Goal: Task Accomplishment & Management: Complete application form

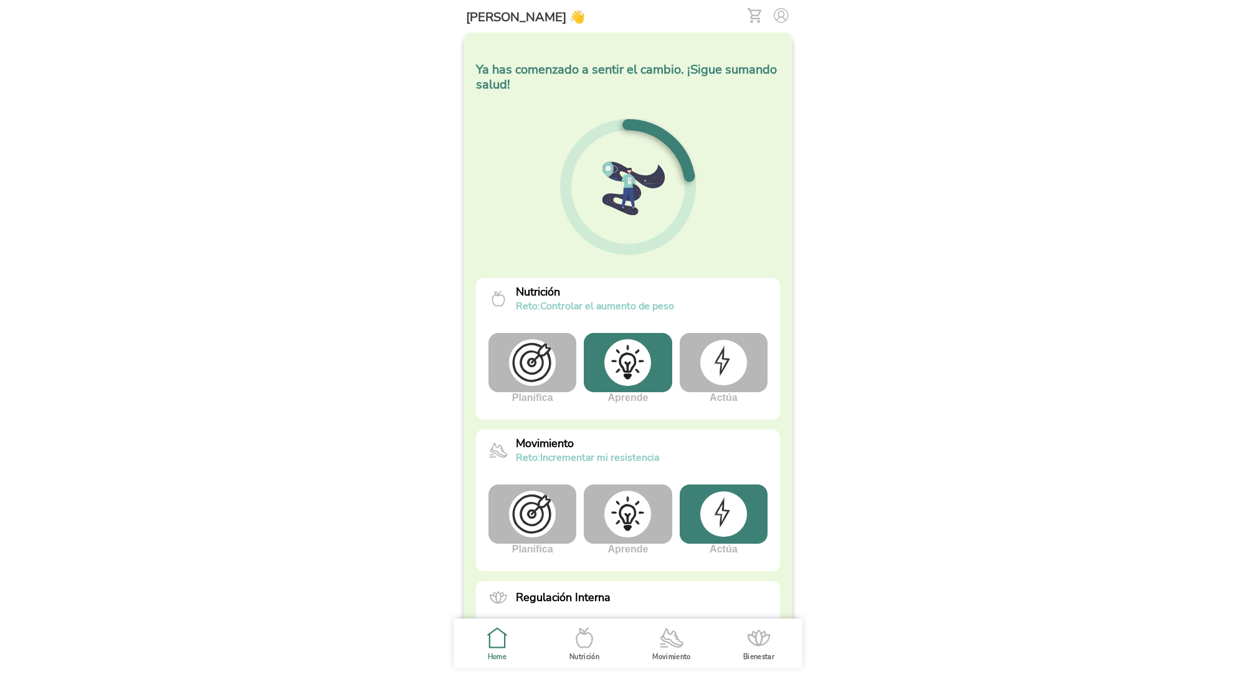
click at [781, 18] on img at bounding box center [781, 15] width 15 height 15
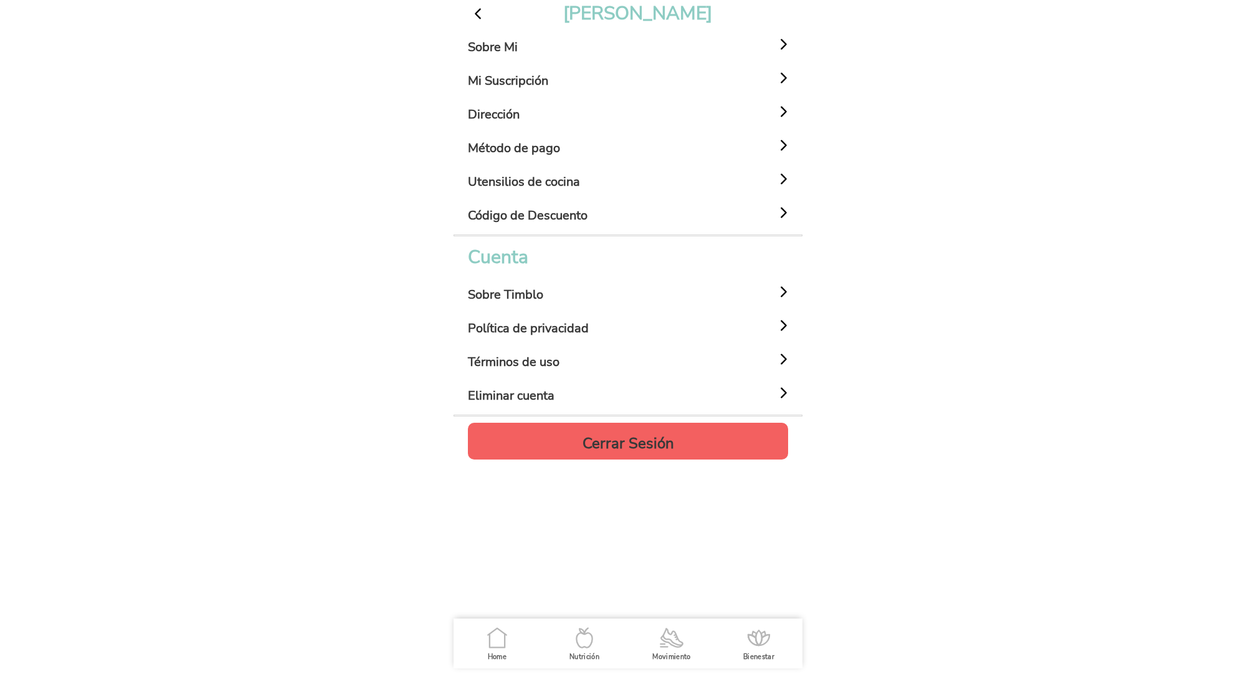
click at [479, 14] on span "button" at bounding box center [478, 14] width 16 height 16
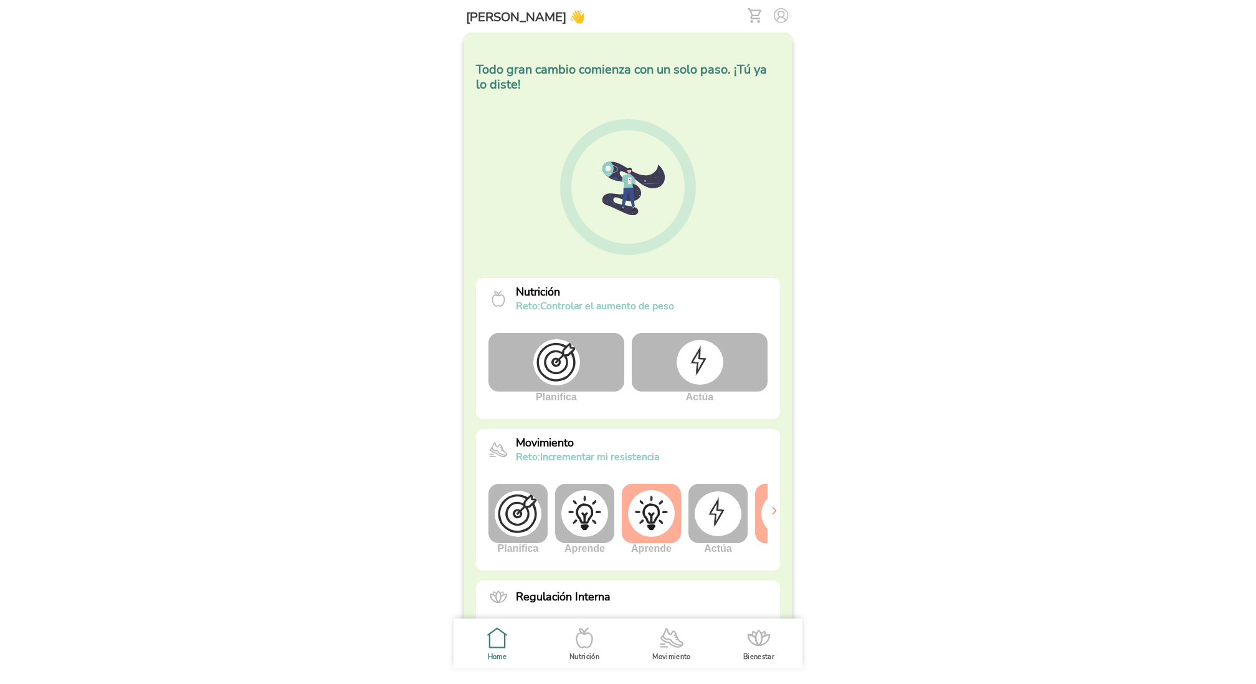
click at [786, 16] on img at bounding box center [781, 15] width 15 height 15
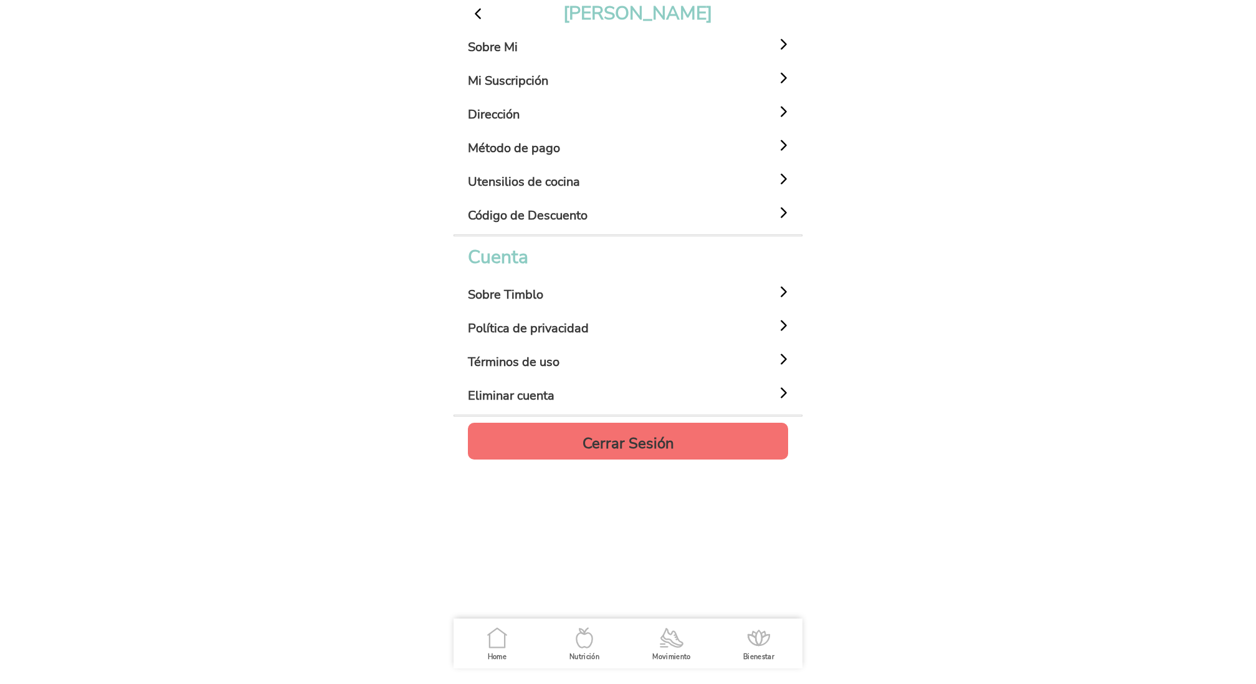
click at [638, 437] on h4 "Cerrar Sesión" at bounding box center [629, 443] width 92 height 15
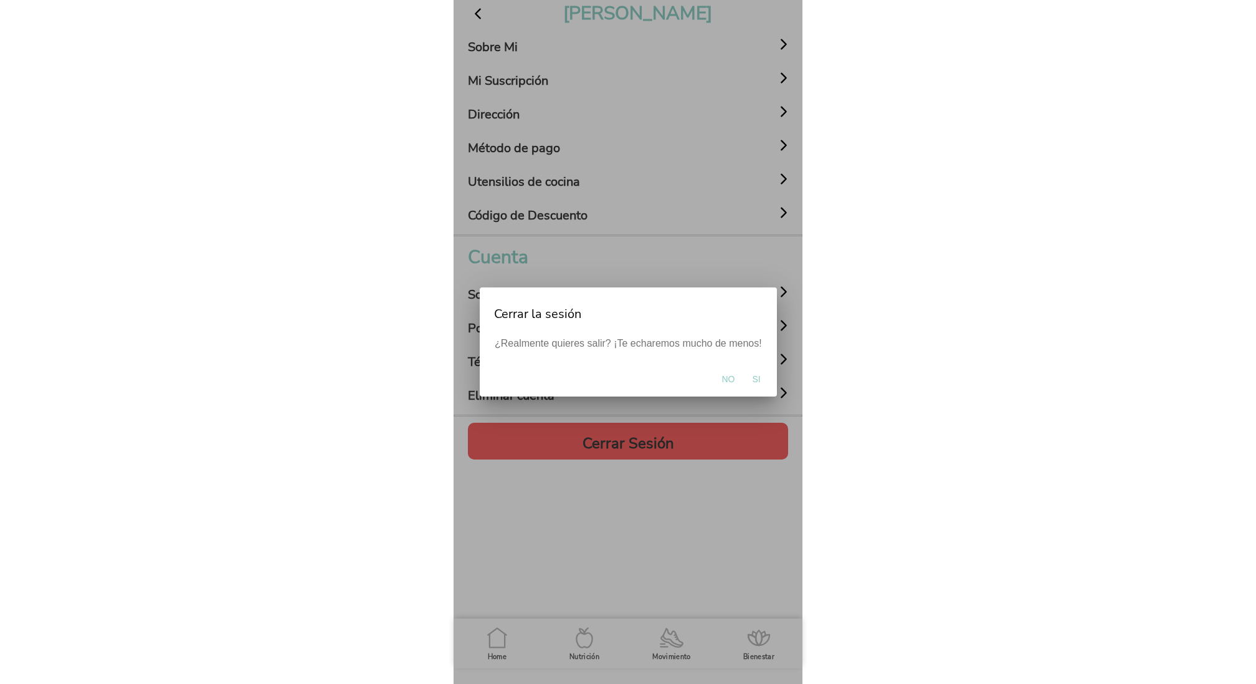
click at [752, 381] on span "Si" at bounding box center [756, 379] width 8 height 12
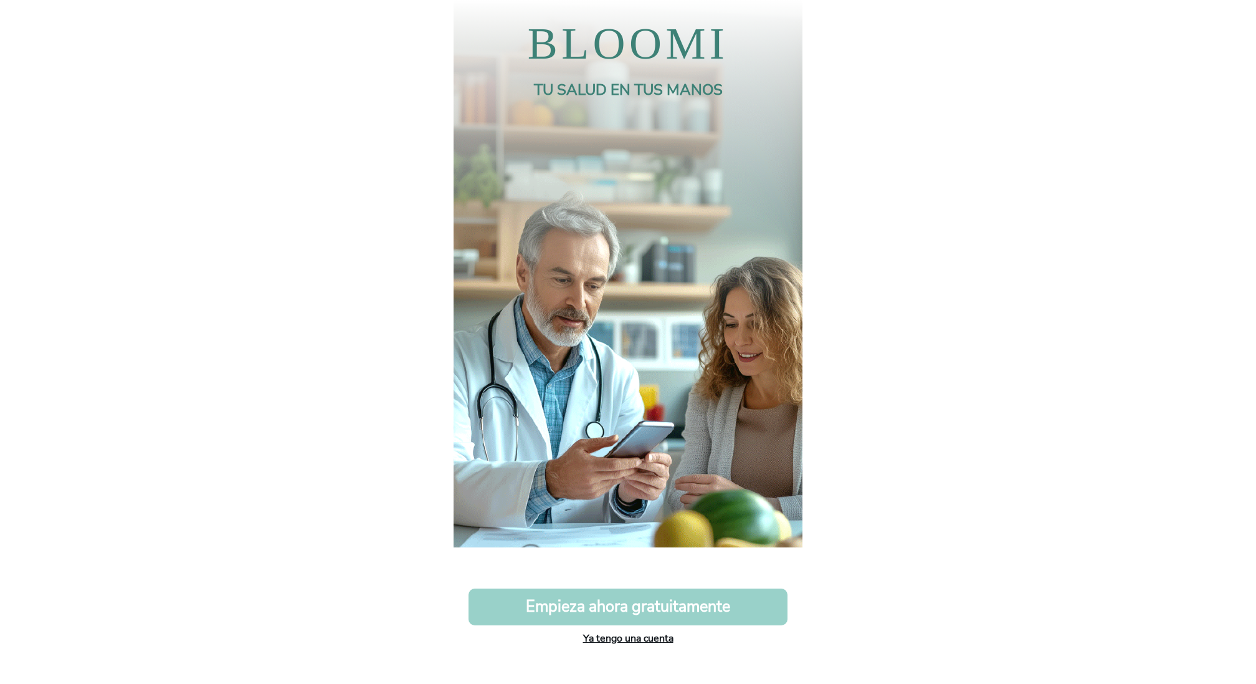
click at [647, 601] on button "Empieza ahora gratuitamente" at bounding box center [628, 606] width 319 height 37
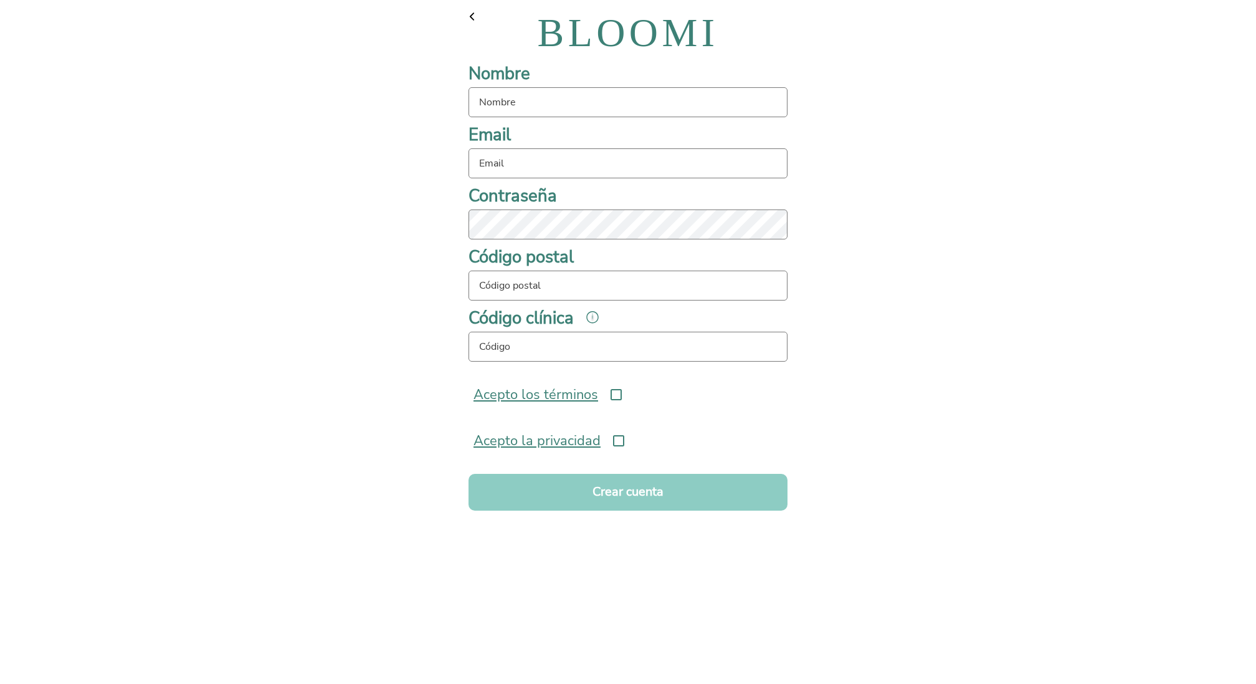
click at [503, 102] on input "text" at bounding box center [628, 102] width 319 height 30
type input "t"
type input "serie99"
type input "serie99@test.com"
type input "08911"
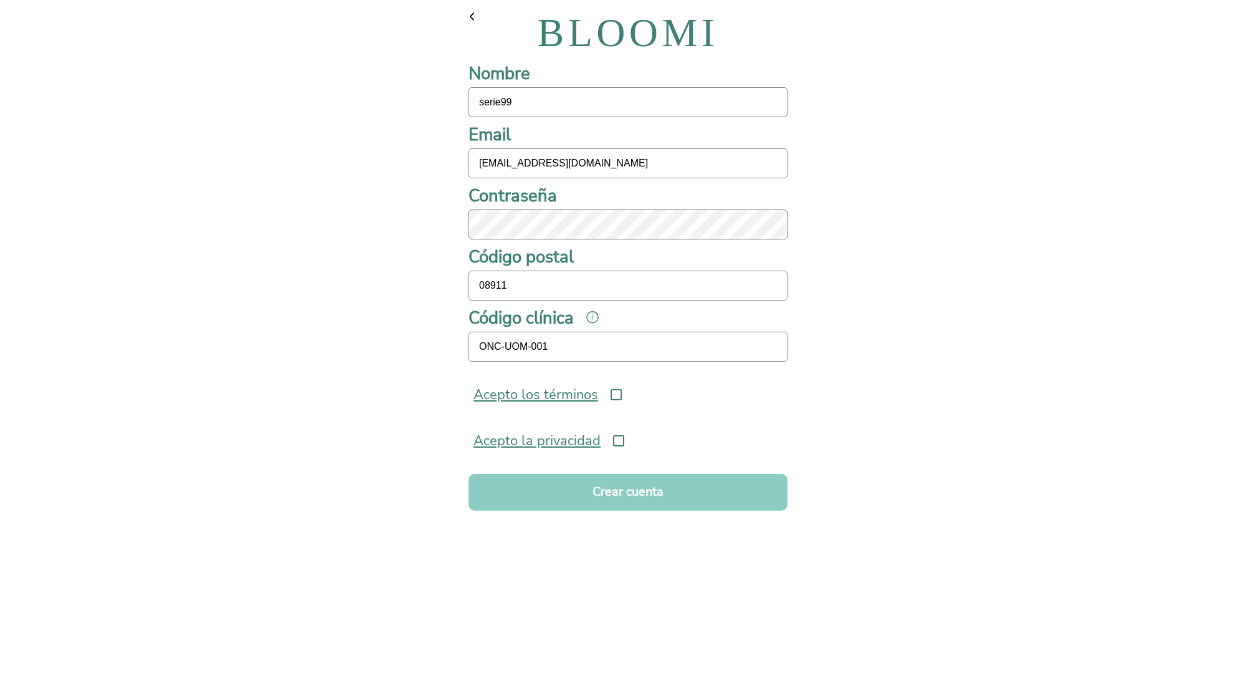
type input "ONC-UOM-001"
click at [611, 396] on icon at bounding box center [616, 394] width 11 height 11
click at [621, 439] on icon at bounding box center [618, 440] width 11 height 11
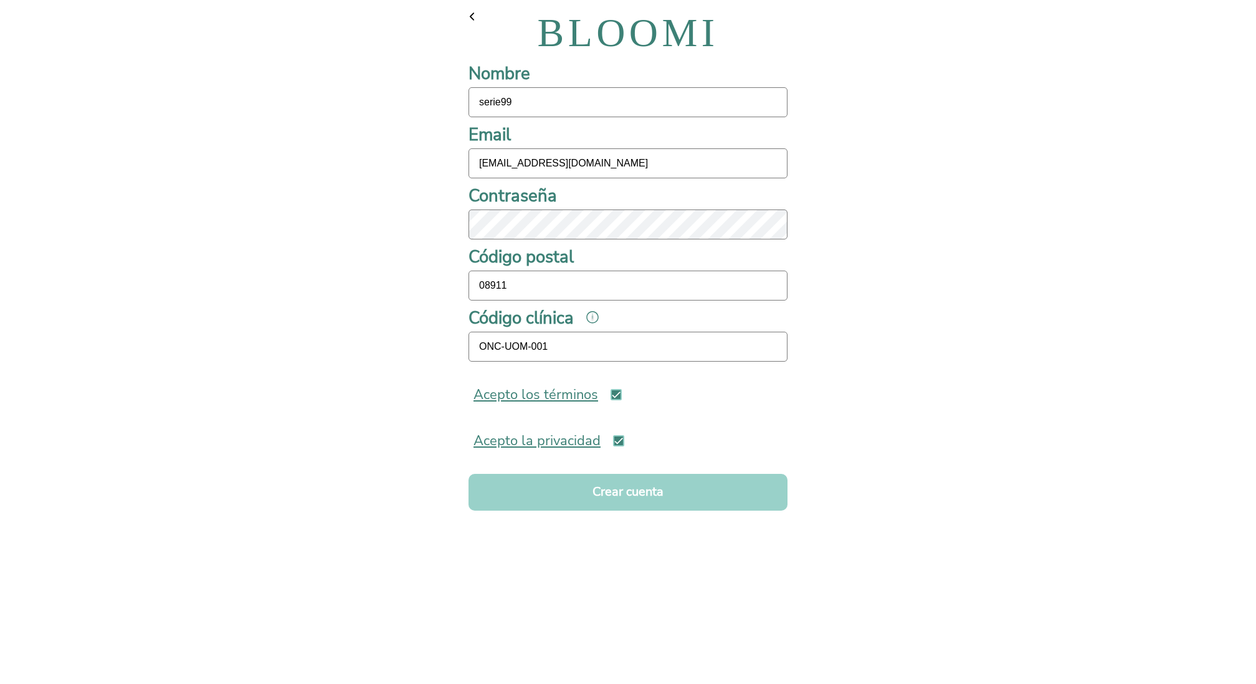
click at [626, 495] on button "Crear cuenta" at bounding box center [628, 492] width 319 height 37
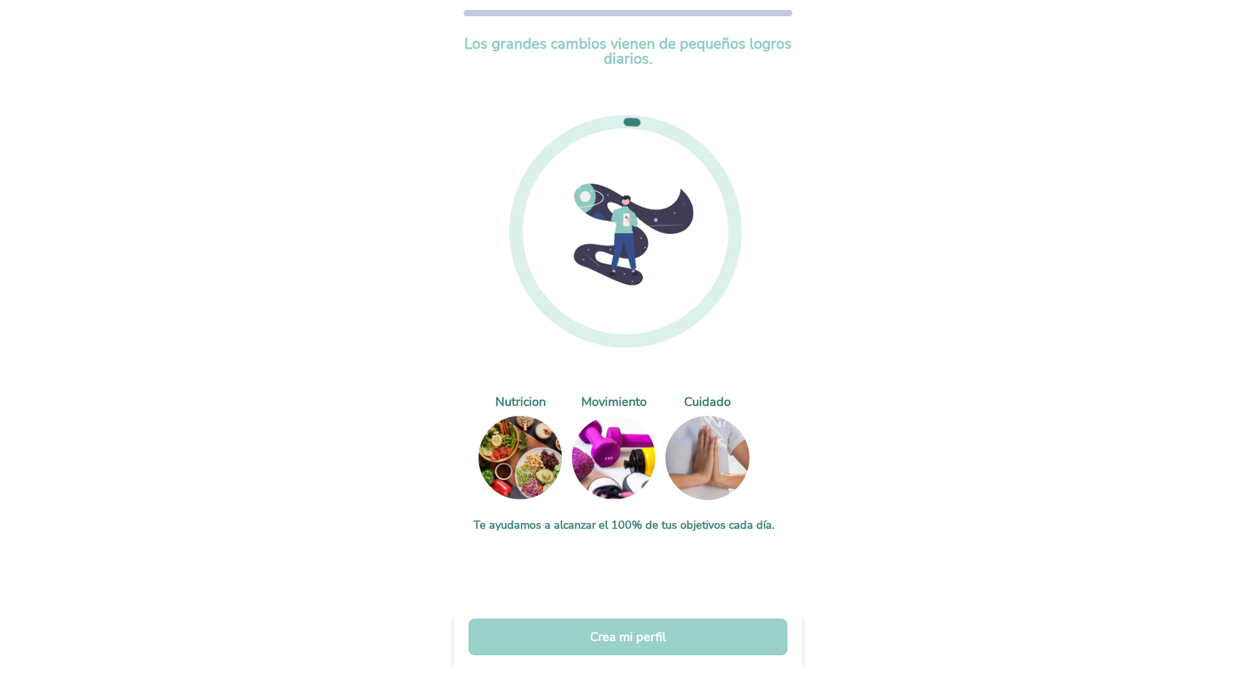
click at [636, 632] on button "Crea mi perfil" at bounding box center [628, 636] width 319 height 37
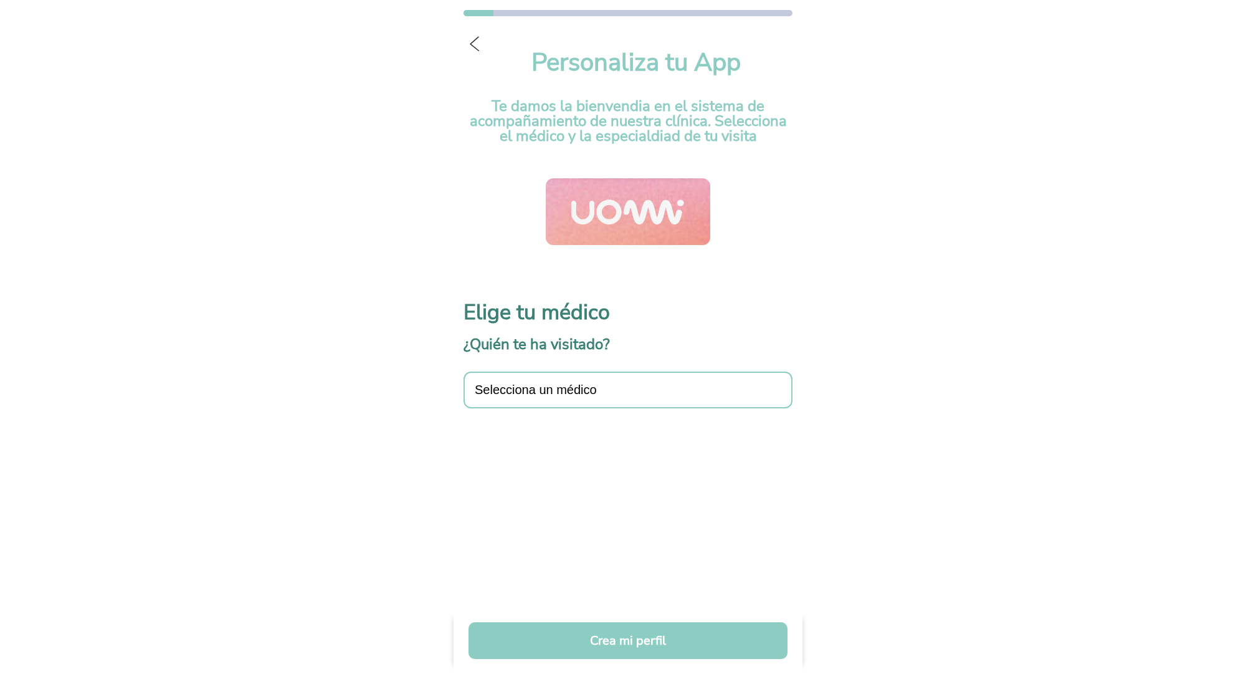
click at [570, 398] on div "Selecciona un médico" at bounding box center [628, 389] width 329 height 37
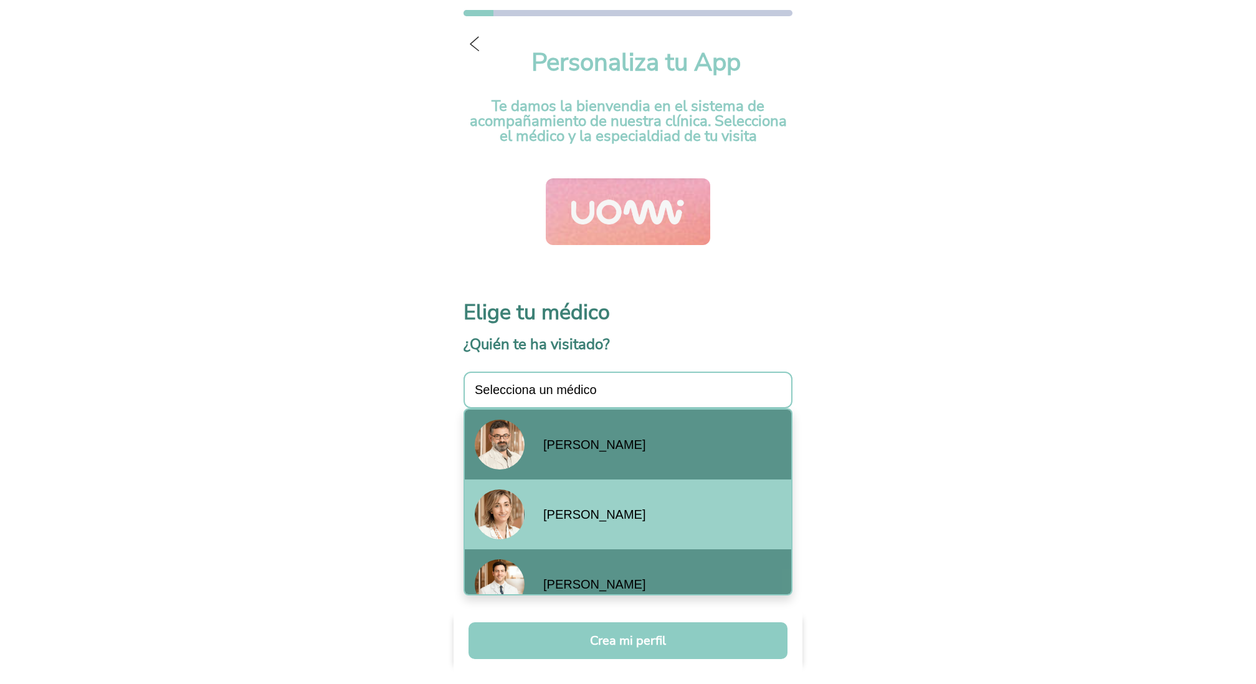
click at [571, 455] on div "Santiago Viteri" at bounding box center [628, 444] width 327 height 70
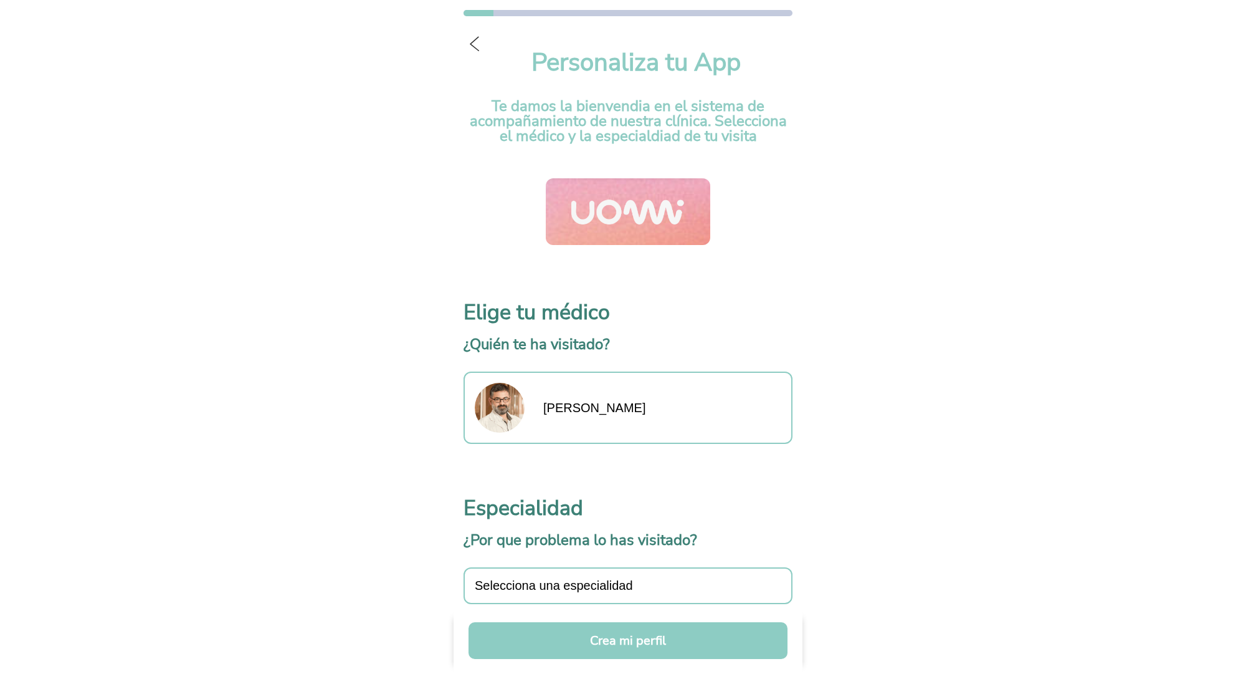
click at [553, 583] on span "Selecciona una especialidad" at bounding box center [554, 585] width 158 height 14
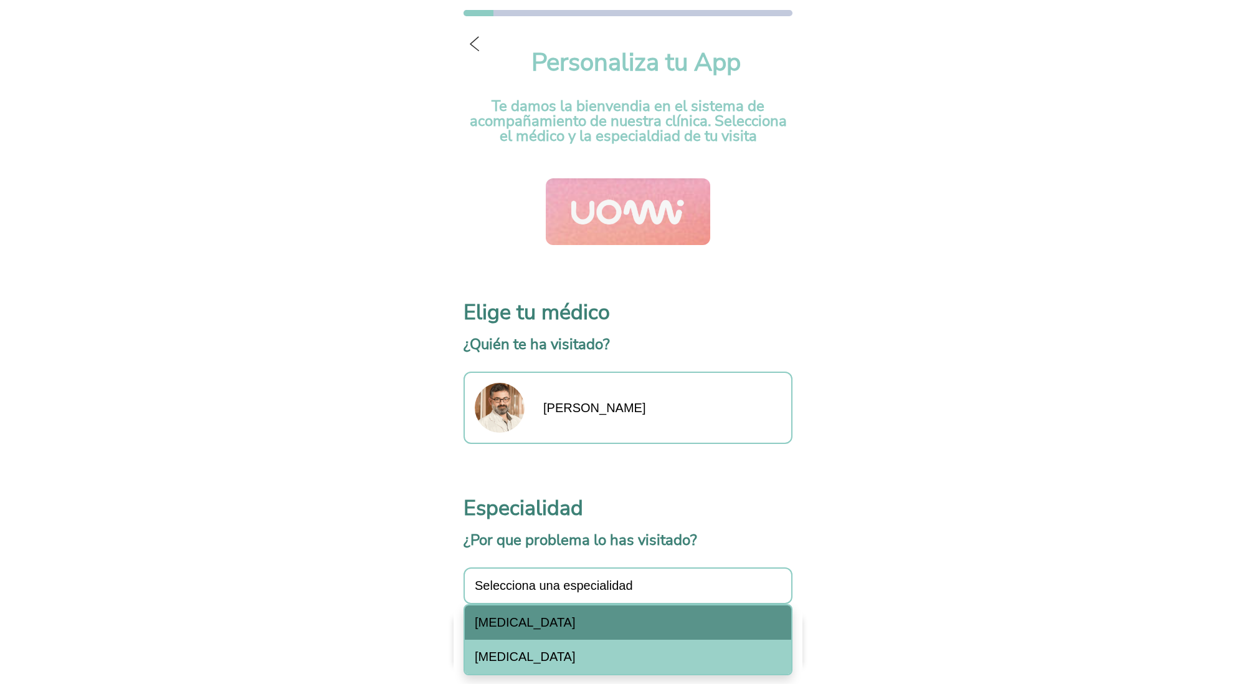
click at [545, 616] on span "Cáncer de pulmón" at bounding box center [525, 622] width 101 height 14
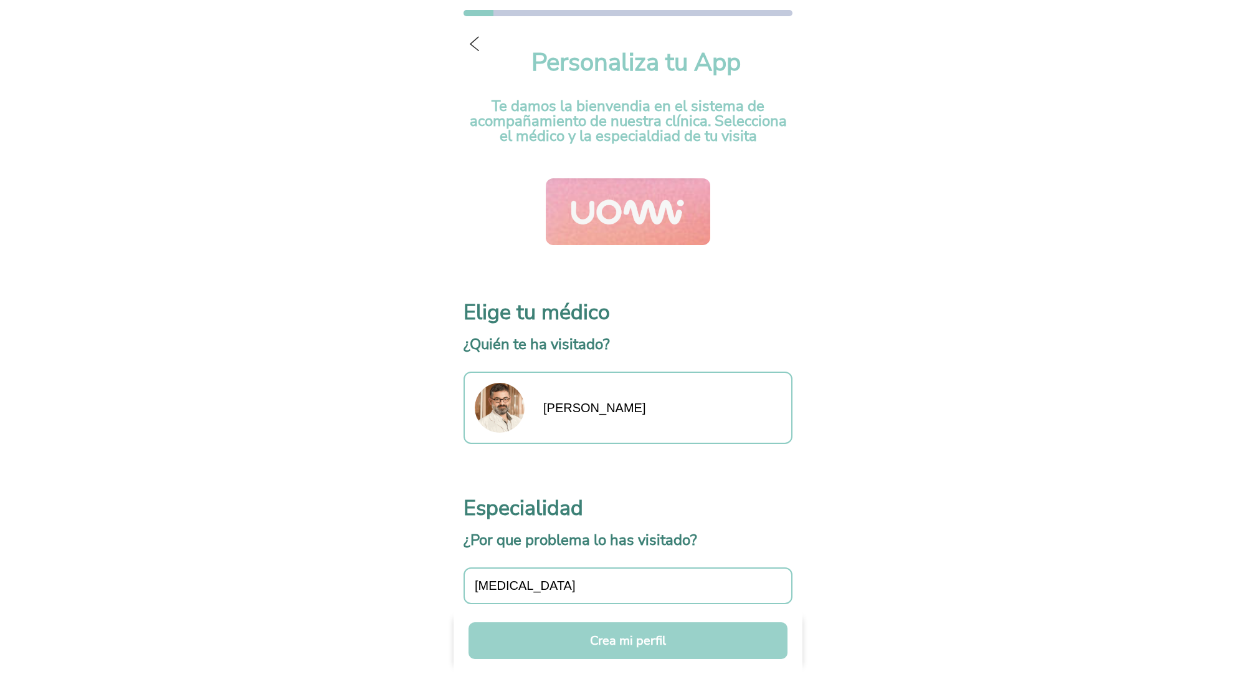
click at [609, 639] on button "Crea mi perfil" at bounding box center [628, 640] width 319 height 37
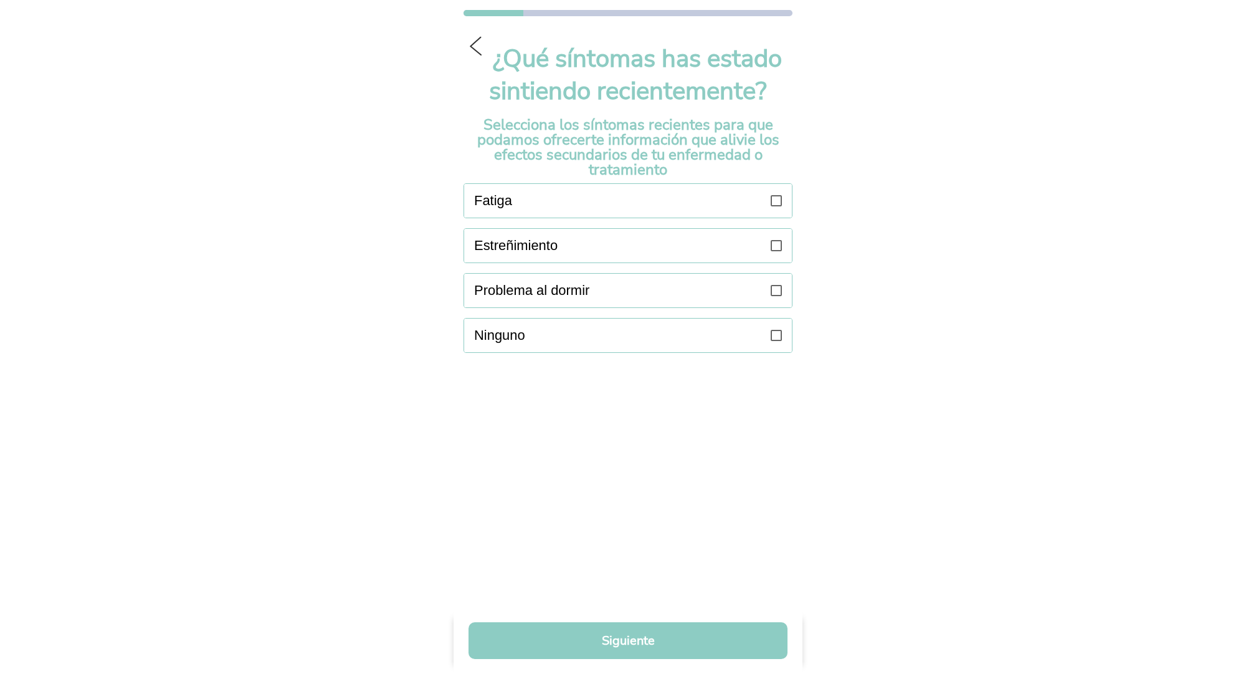
click at [780, 198] on icon at bounding box center [776, 200] width 11 height 11
click at [776, 250] on icon at bounding box center [776, 245] width 11 height 11
click at [776, 285] on icon at bounding box center [776, 290] width 11 height 11
click at [623, 637] on button "Siguiente" at bounding box center [628, 640] width 319 height 37
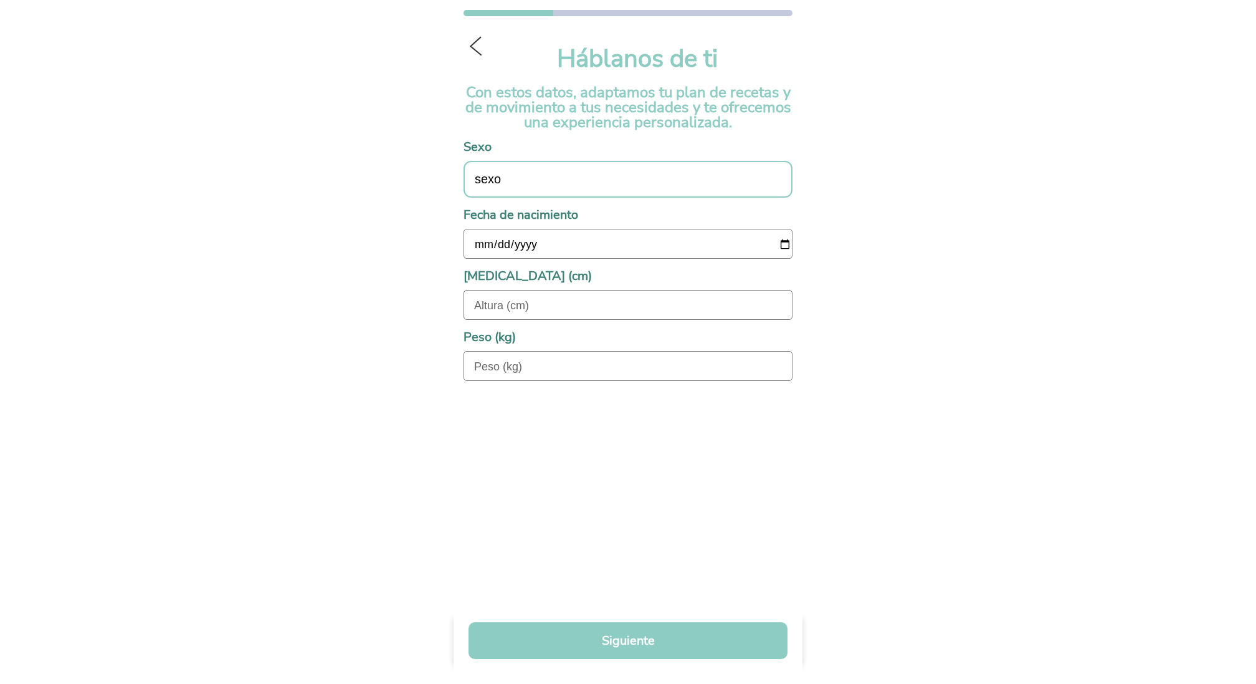
click at [558, 182] on div "sexo" at bounding box center [628, 179] width 329 height 37
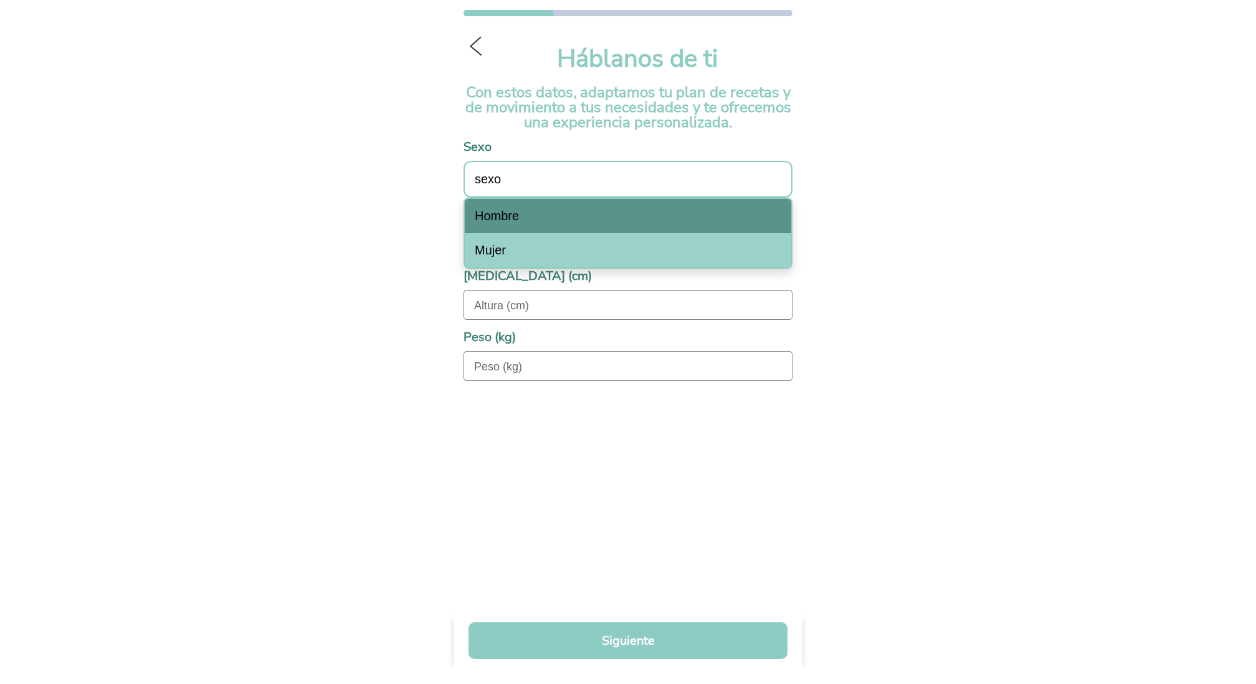
click at [533, 211] on div "Hombre" at bounding box center [628, 216] width 327 height 34
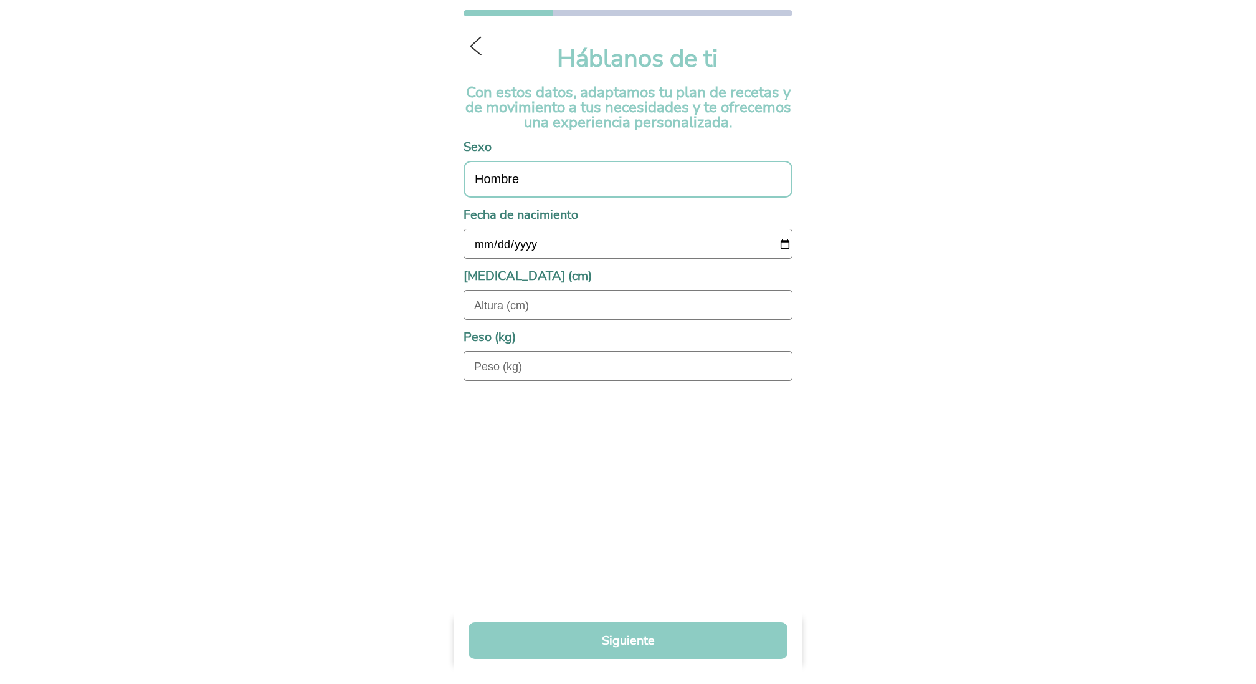
click at [481, 241] on input "date" at bounding box center [633, 244] width 318 height 30
type input "0978-01-01"
type input "180"
click at [505, 364] on input "tel" at bounding box center [633, 366] width 318 height 30
type input "77"
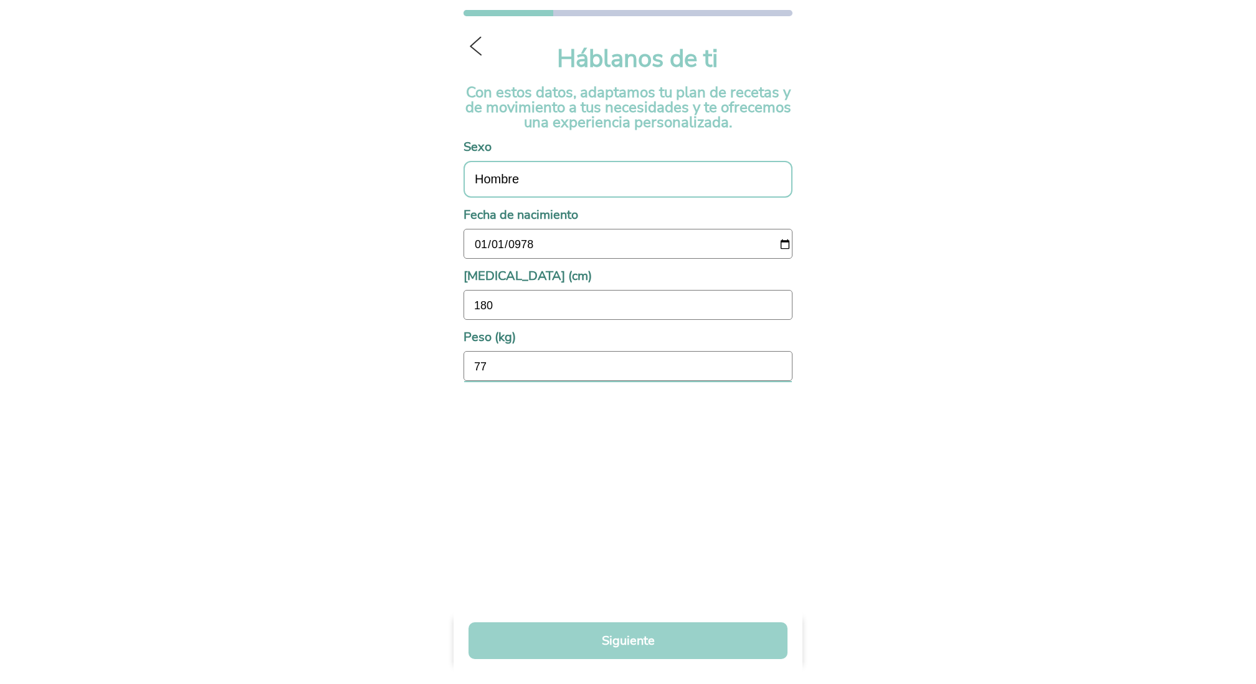
click at [593, 634] on button "Siguiente" at bounding box center [628, 640] width 319 height 37
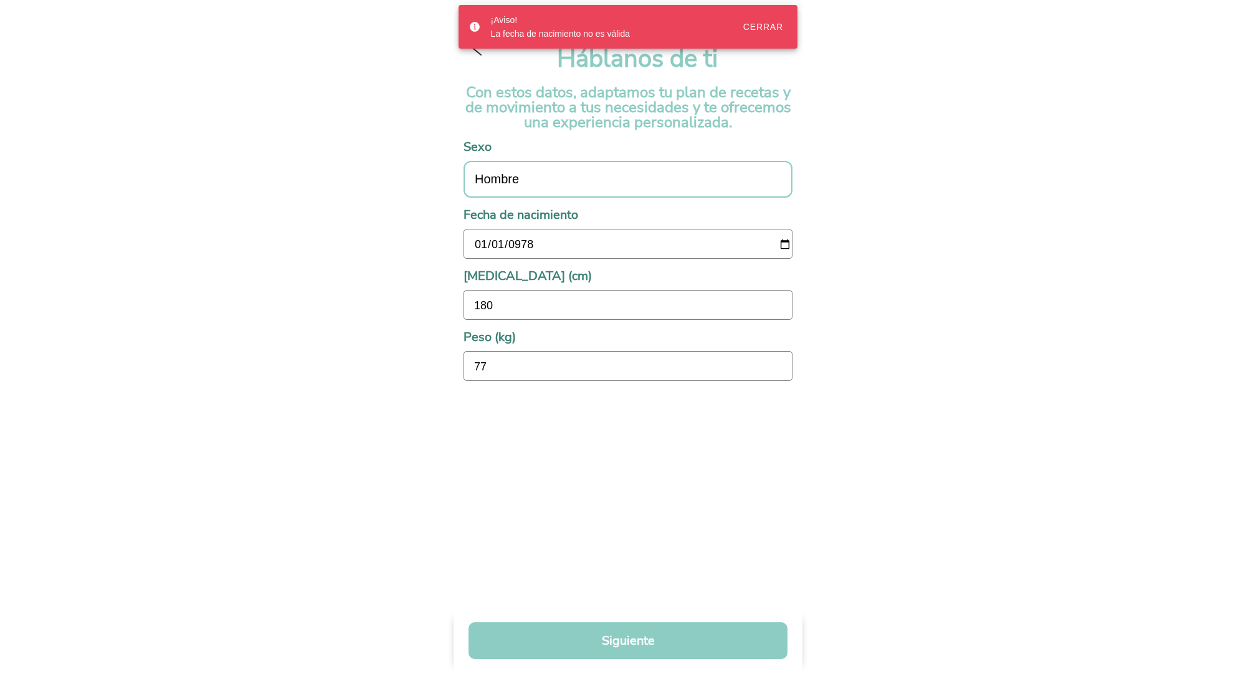
click at [520, 251] on input "0978-01-01" at bounding box center [633, 244] width 318 height 30
type input "1978-01-01"
click at [655, 635] on button "Siguiente" at bounding box center [628, 640] width 319 height 37
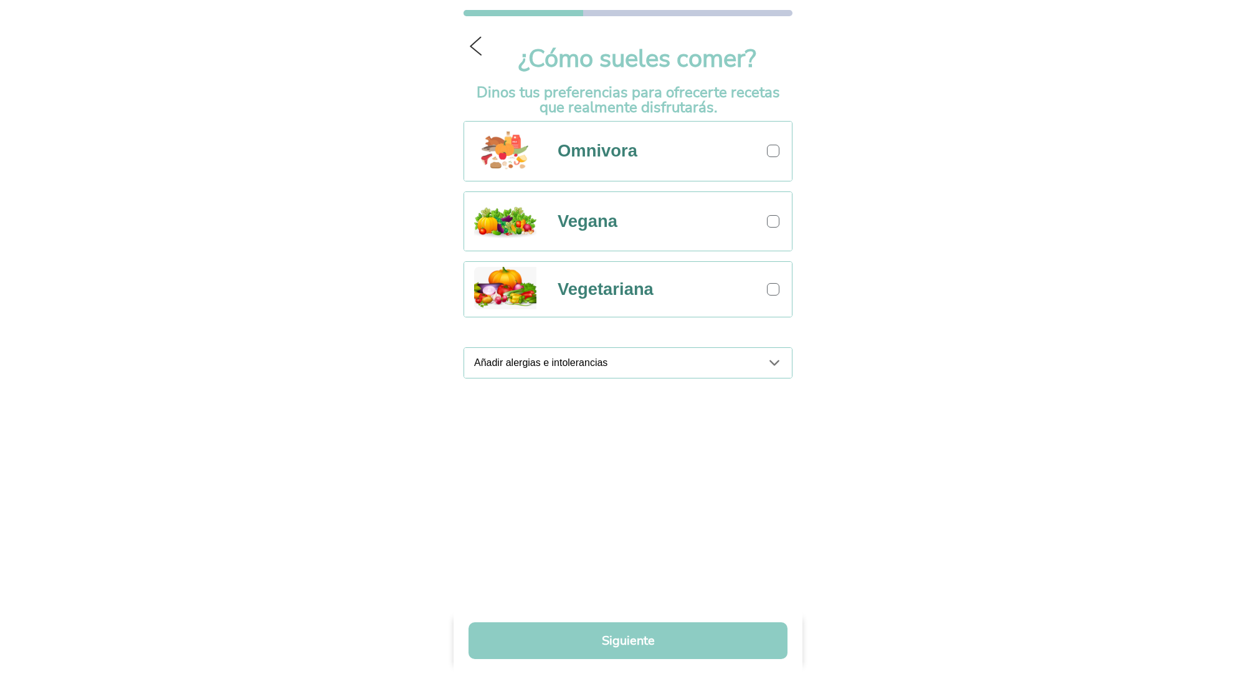
click at [774, 155] on div at bounding box center [773, 151] width 12 height 12
click at [770, 365] on icon at bounding box center [774, 362] width 15 height 15
click at [765, 407] on div at bounding box center [770, 403] width 11 height 11
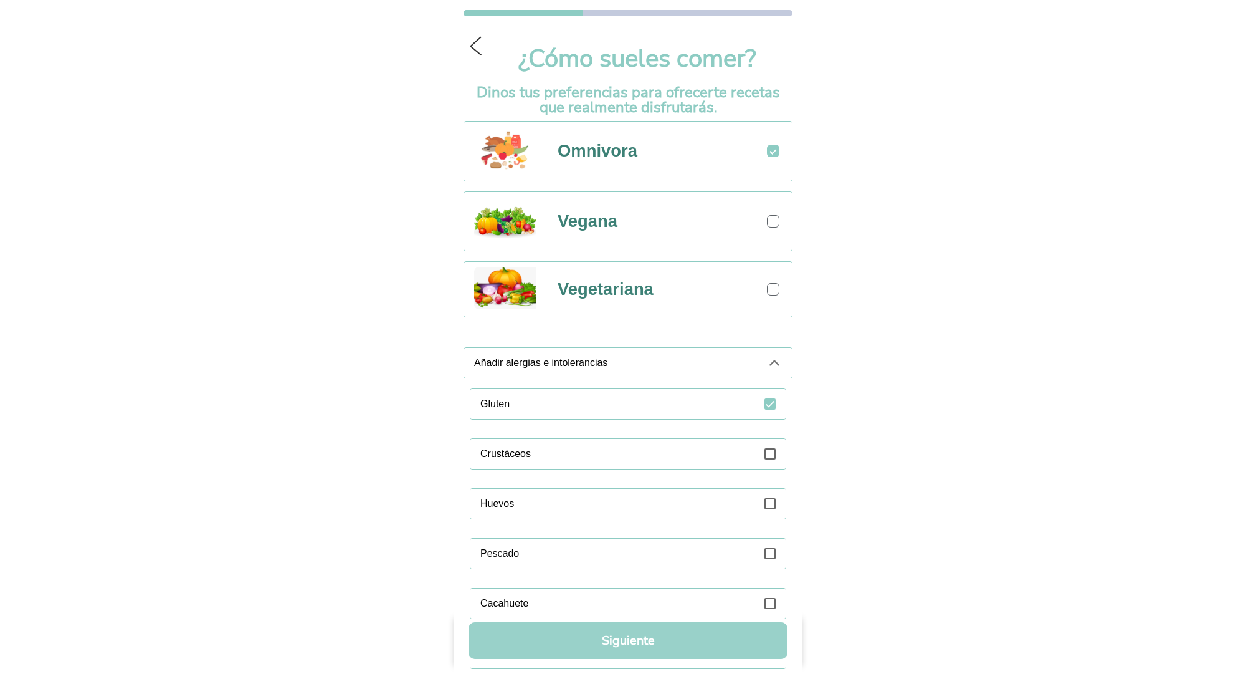
click at [638, 634] on button "Siguiente" at bounding box center [628, 640] width 319 height 37
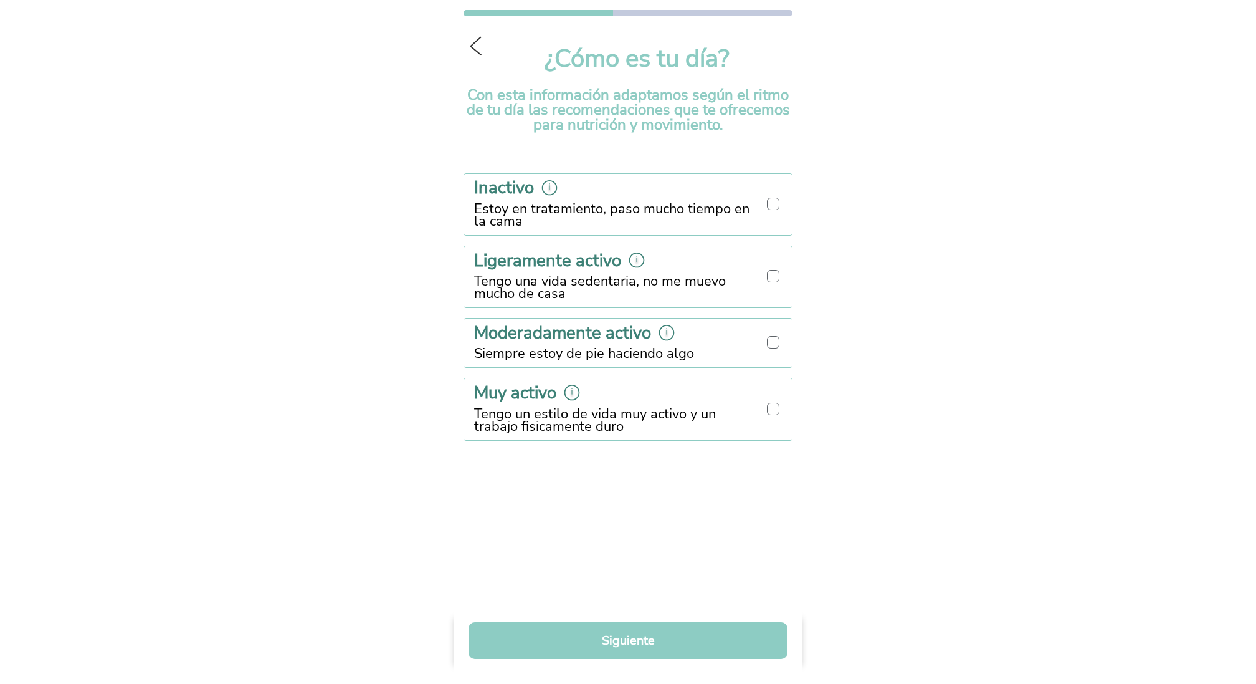
click at [777, 209] on div at bounding box center [773, 204] width 12 height 12
click at [624, 635] on button "Siguiente" at bounding box center [628, 640] width 319 height 37
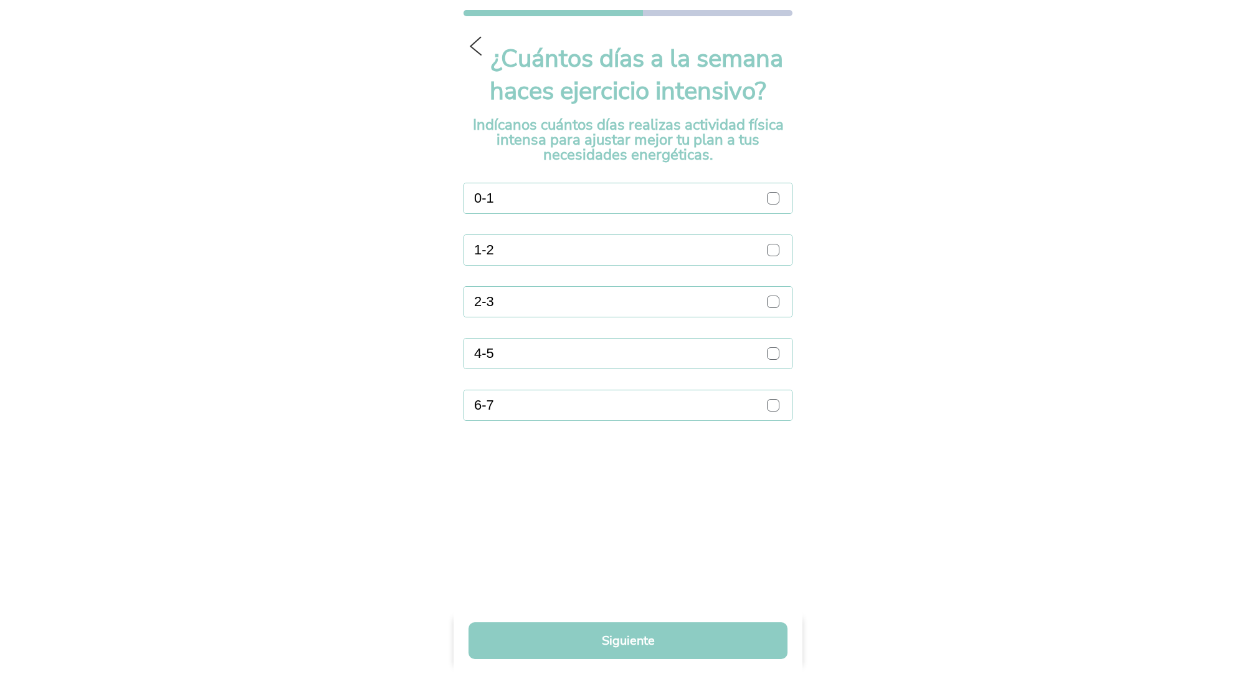
click at [542, 214] on div "0-1 1-2 2-3 4-5 6-7" at bounding box center [628, 302] width 329 height 238
click at [545, 242] on ion-label "1-2" at bounding box center [615, 250] width 283 height 16
click at [778, 249] on div at bounding box center [773, 250] width 12 height 12
click at [631, 639] on button "Siguiente" at bounding box center [628, 640] width 319 height 37
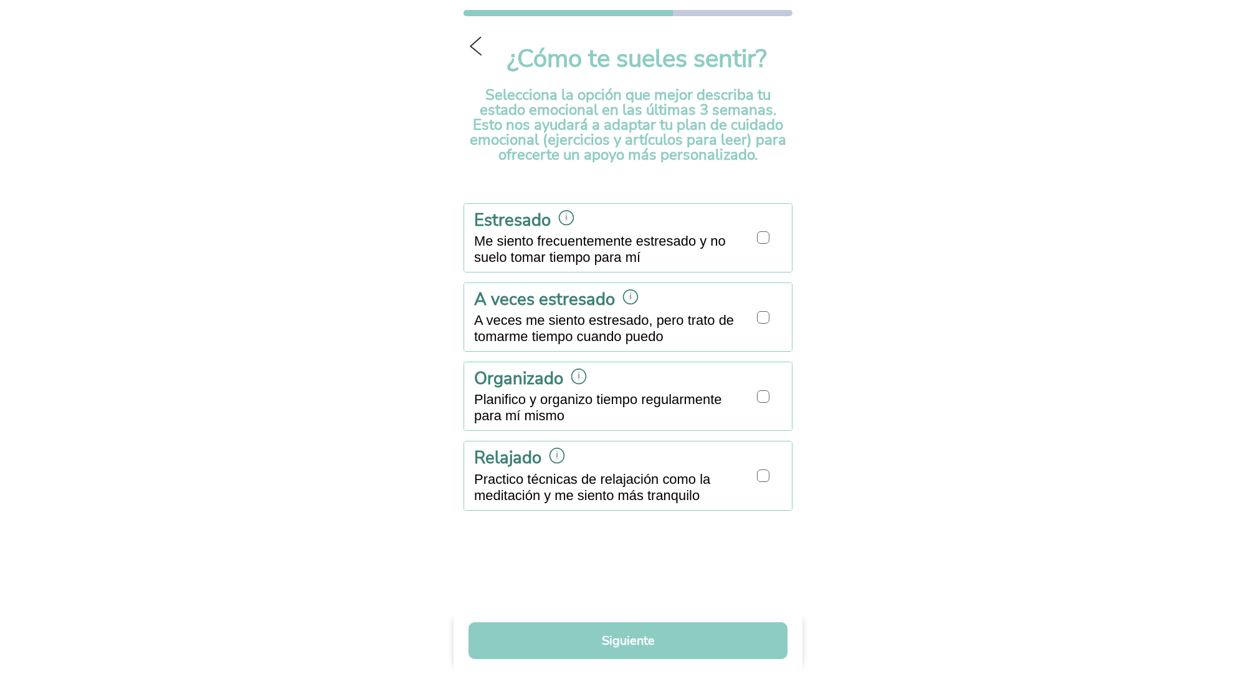
click at [768, 239] on div at bounding box center [763, 237] width 12 height 12
click at [617, 645] on button "Siguiente" at bounding box center [628, 640] width 319 height 37
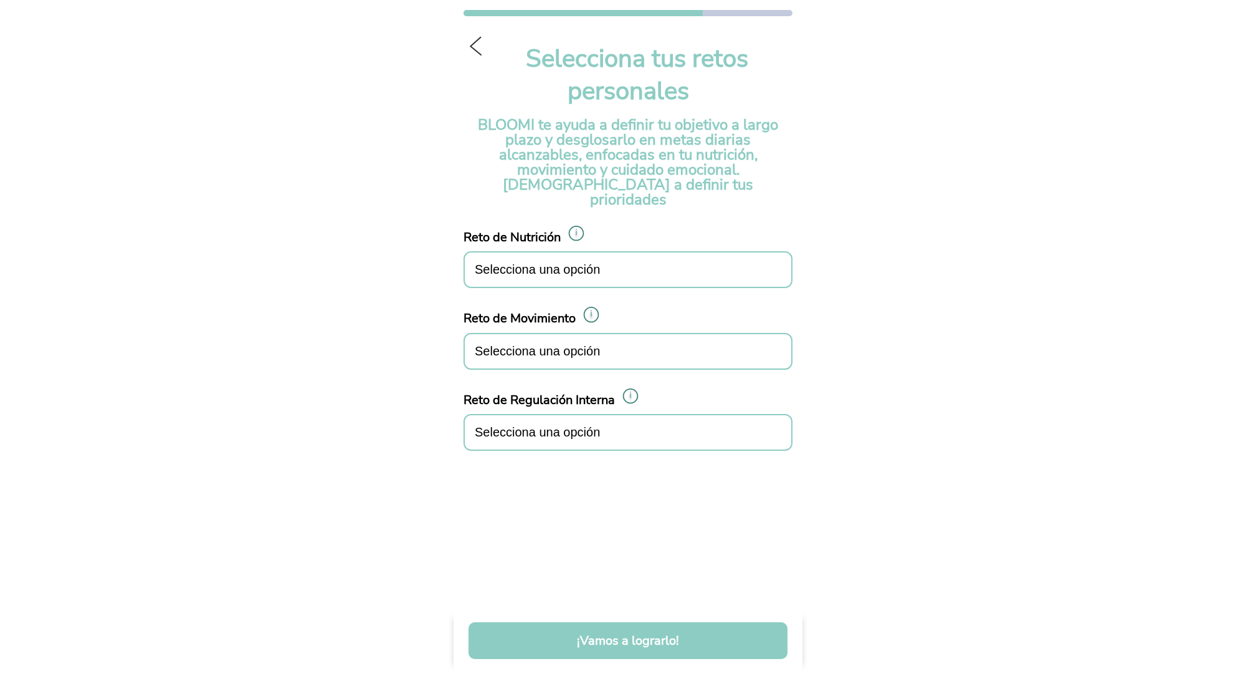
click at [595, 262] on span "Selecciona una opción" at bounding box center [537, 269] width 125 height 14
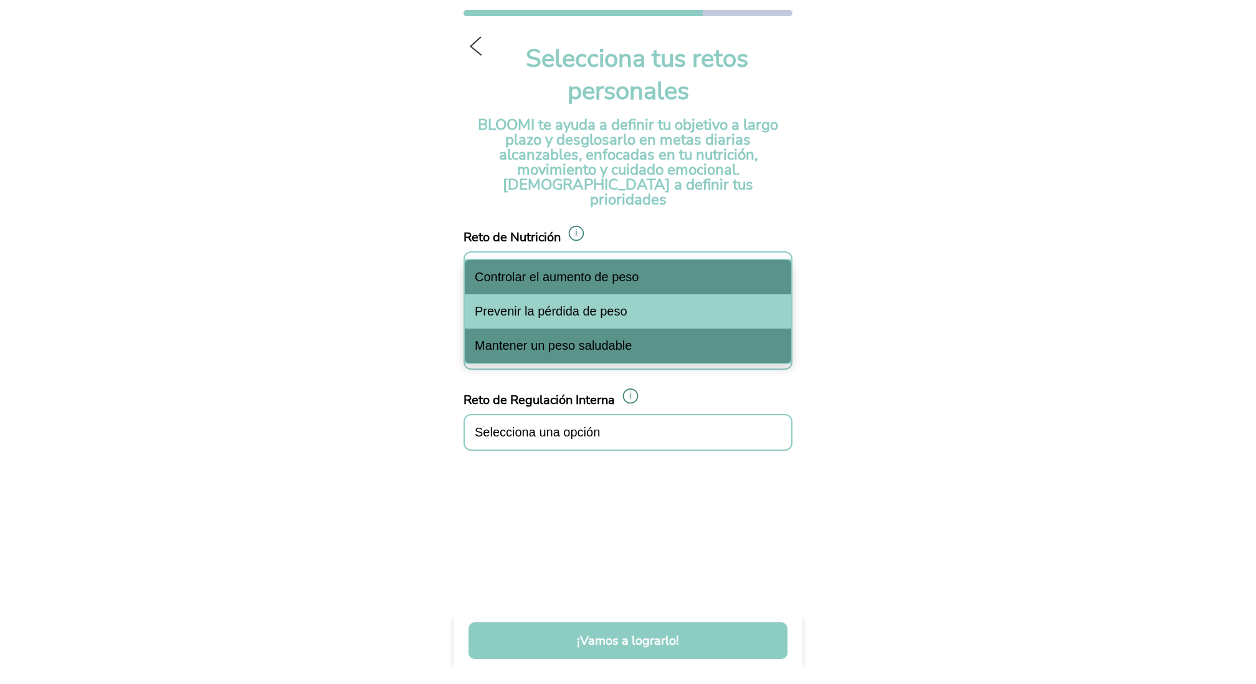
click at [591, 276] on span "Controlar el aumento de peso" at bounding box center [557, 277] width 165 height 14
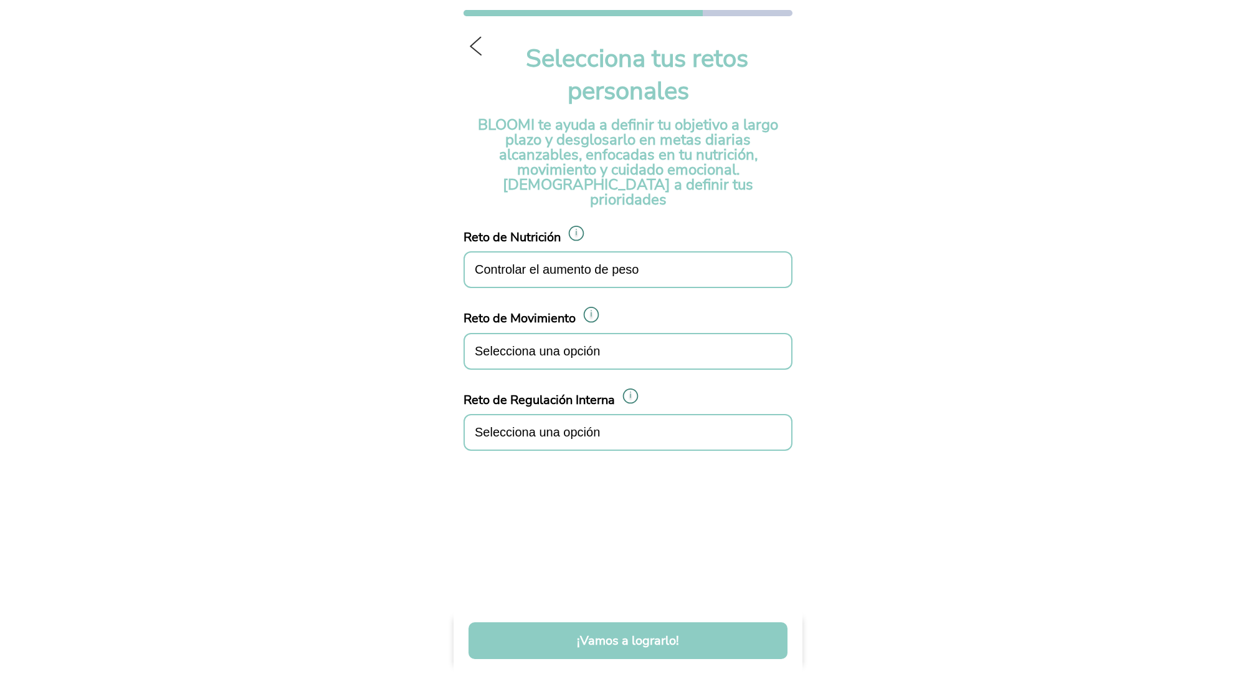
click at [593, 344] on span "Selecciona una opción" at bounding box center [537, 351] width 125 height 14
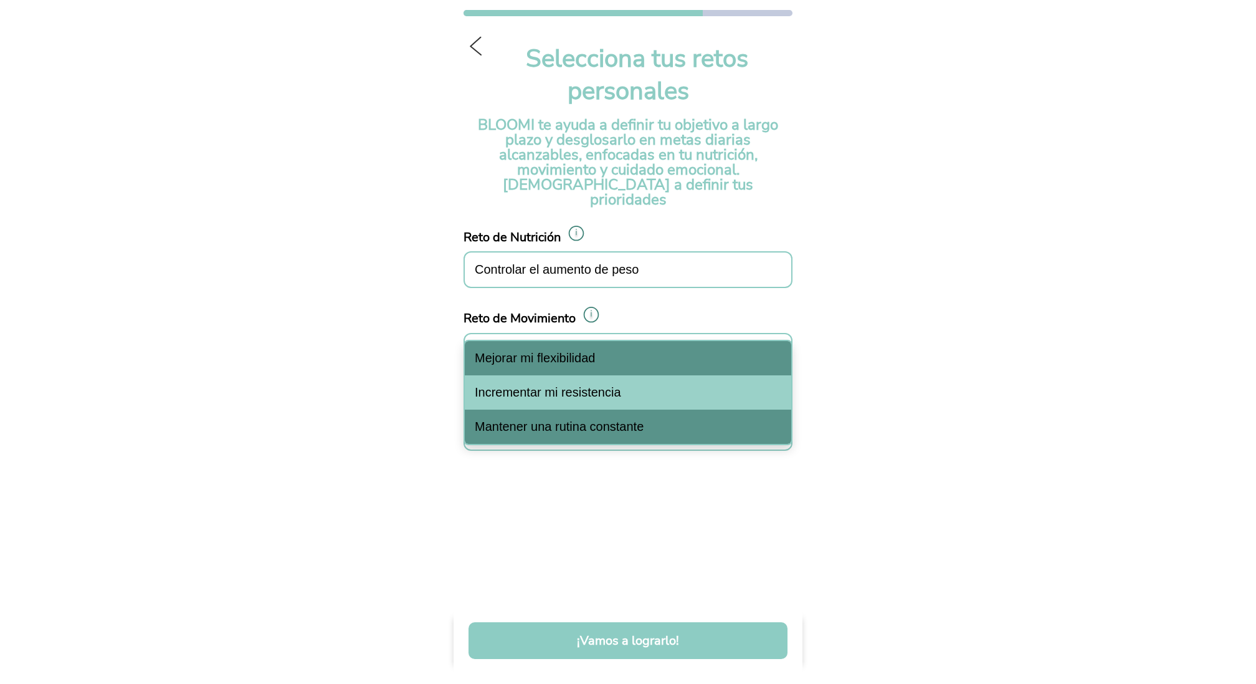
click at [593, 372] on div "Mejorar mi flexibilidad" at bounding box center [628, 358] width 327 height 34
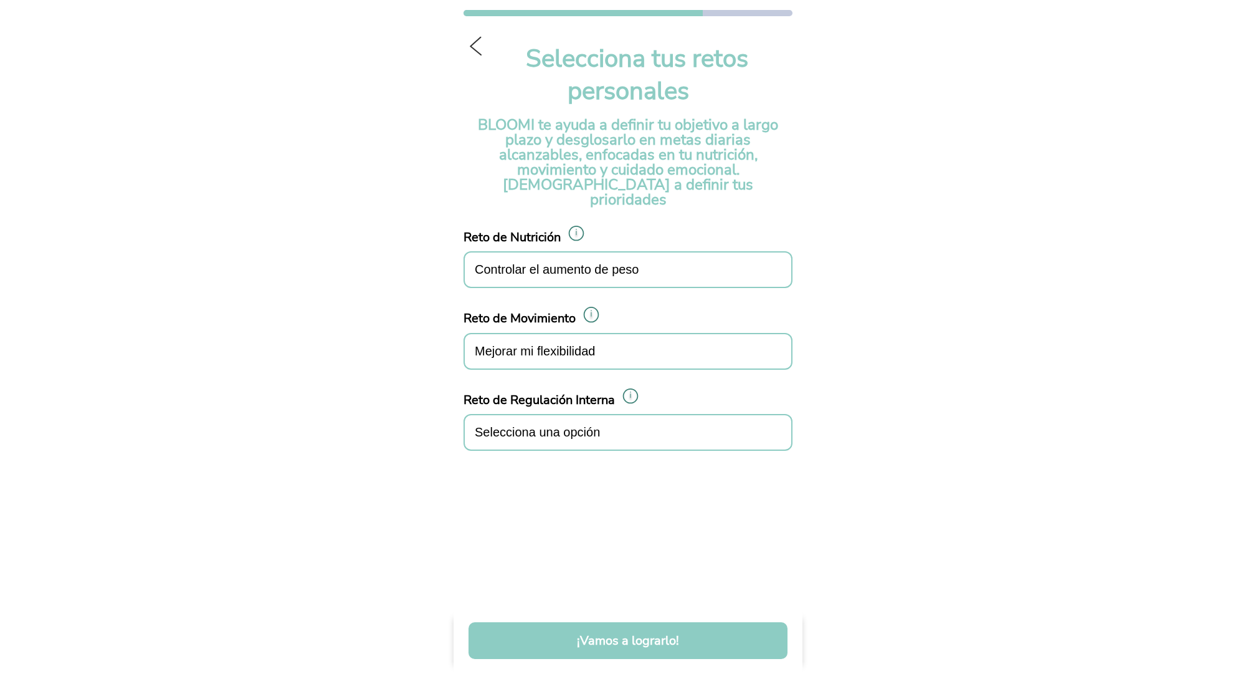
click at [593, 425] on span "Selecciona una opción" at bounding box center [537, 432] width 125 height 14
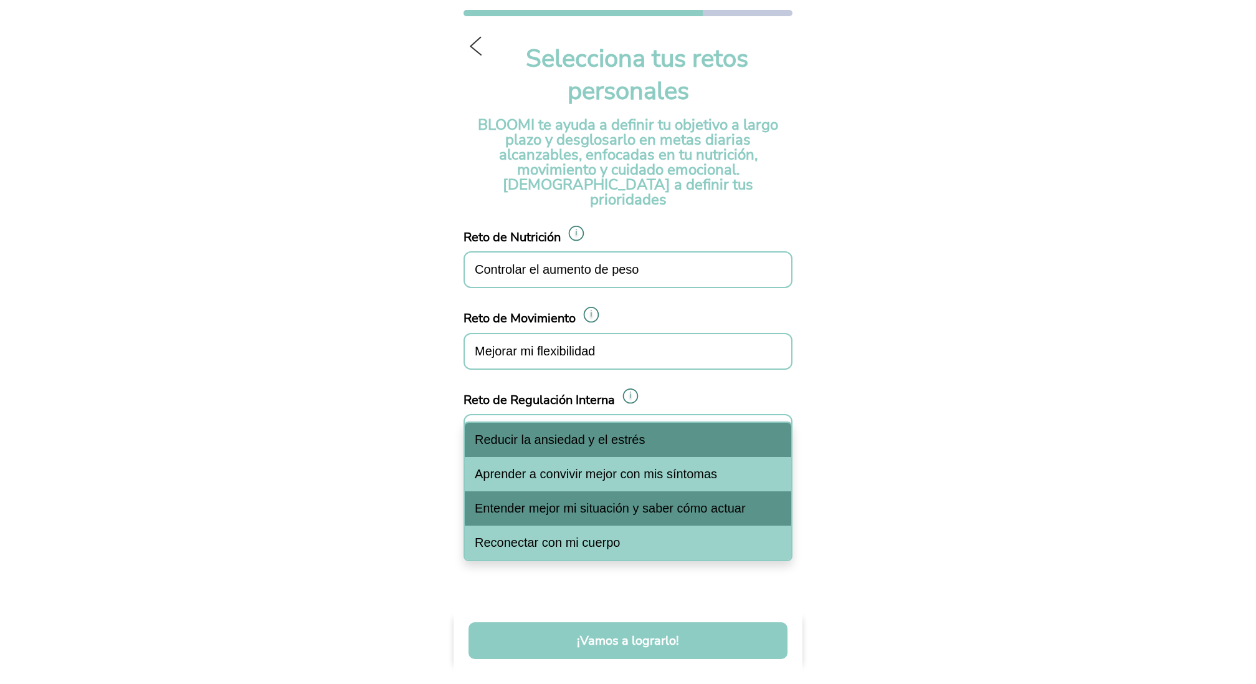
click at [593, 448] on div "Reducir la ansiedad y el estrés" at bounding box center [628, 440] width 327 height 34
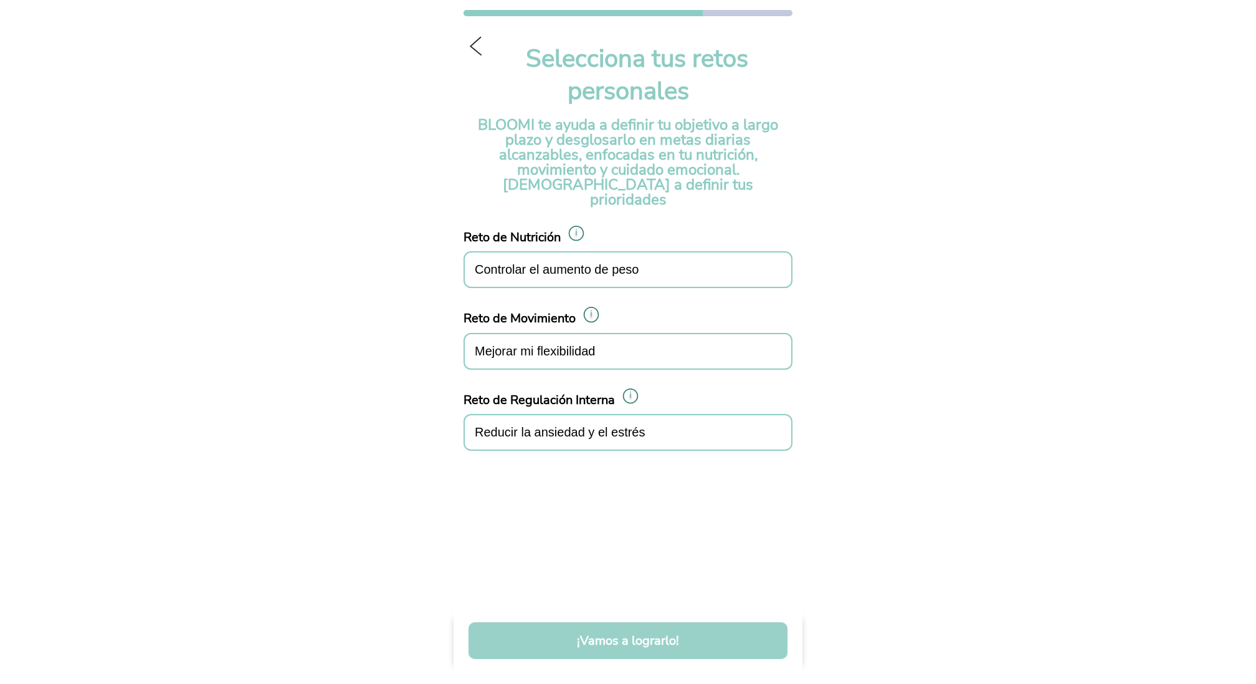
click at [638, 642] on button "¡Vamos a lograrlo!" at bounding box center [628, 640] width 319 height 37
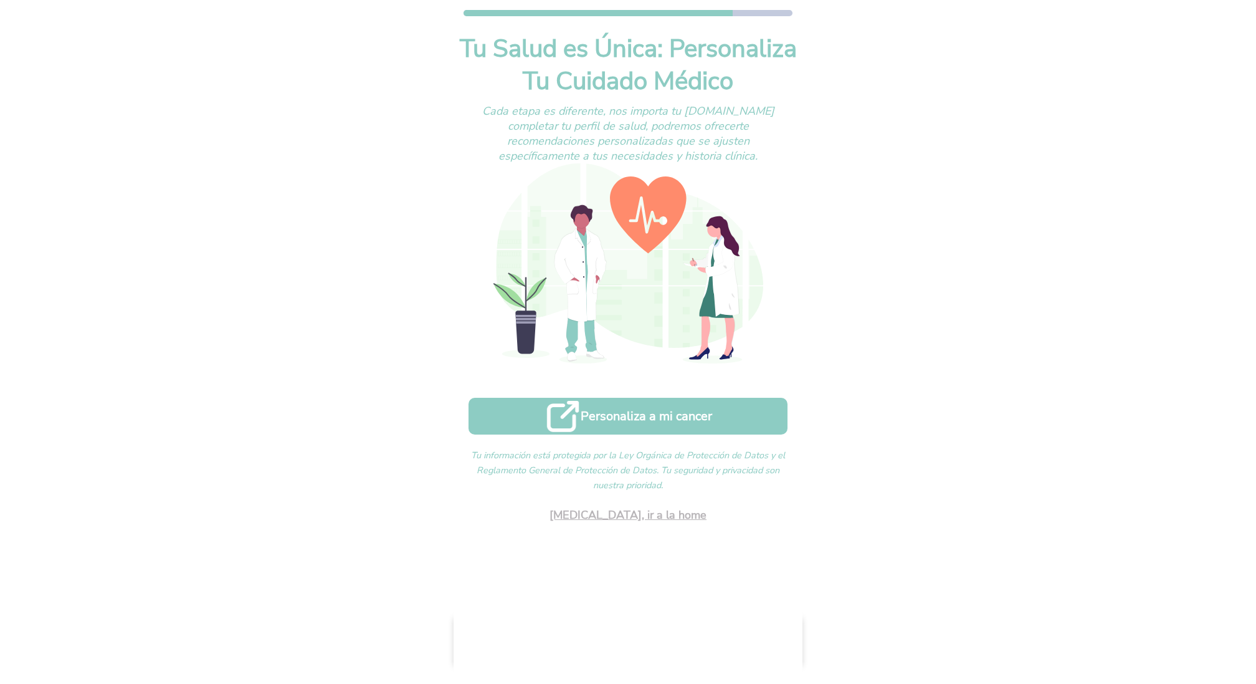
click at [647, 517] on link "Saltar, ir a la home" at bounding box center [628, 514] width 157 height 15
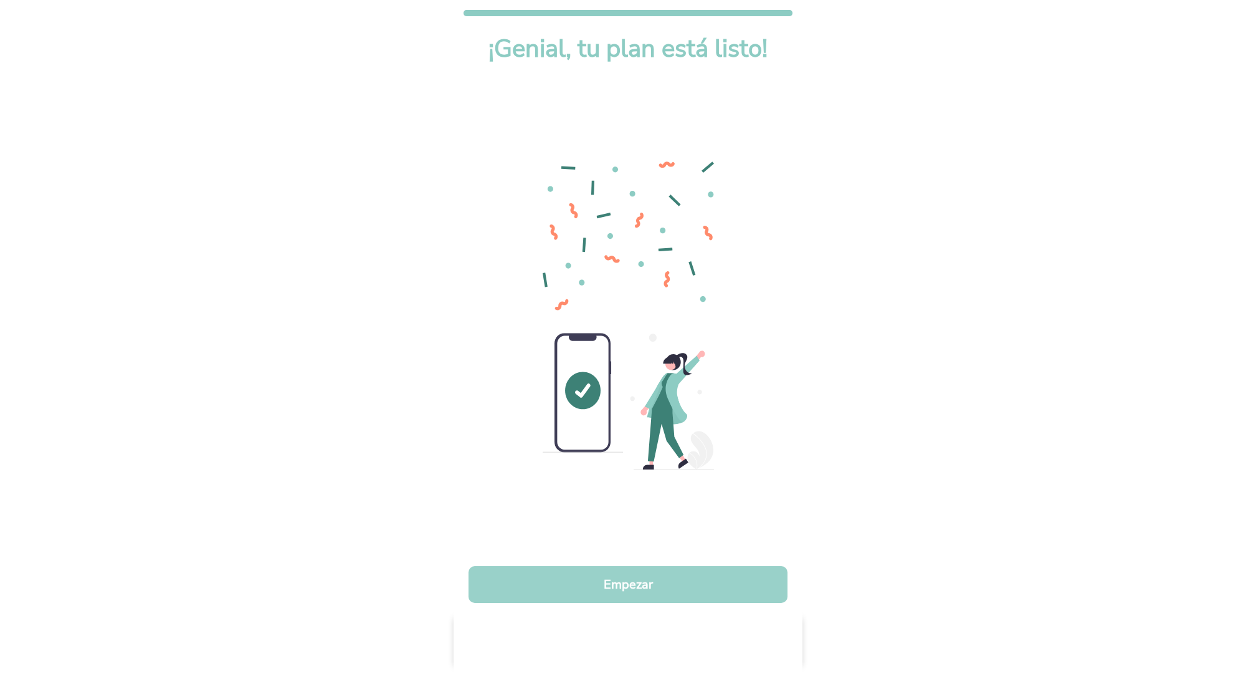
click at [648, 589] on button "Empezar" at bounding box center [628, 584] width 319 height 37
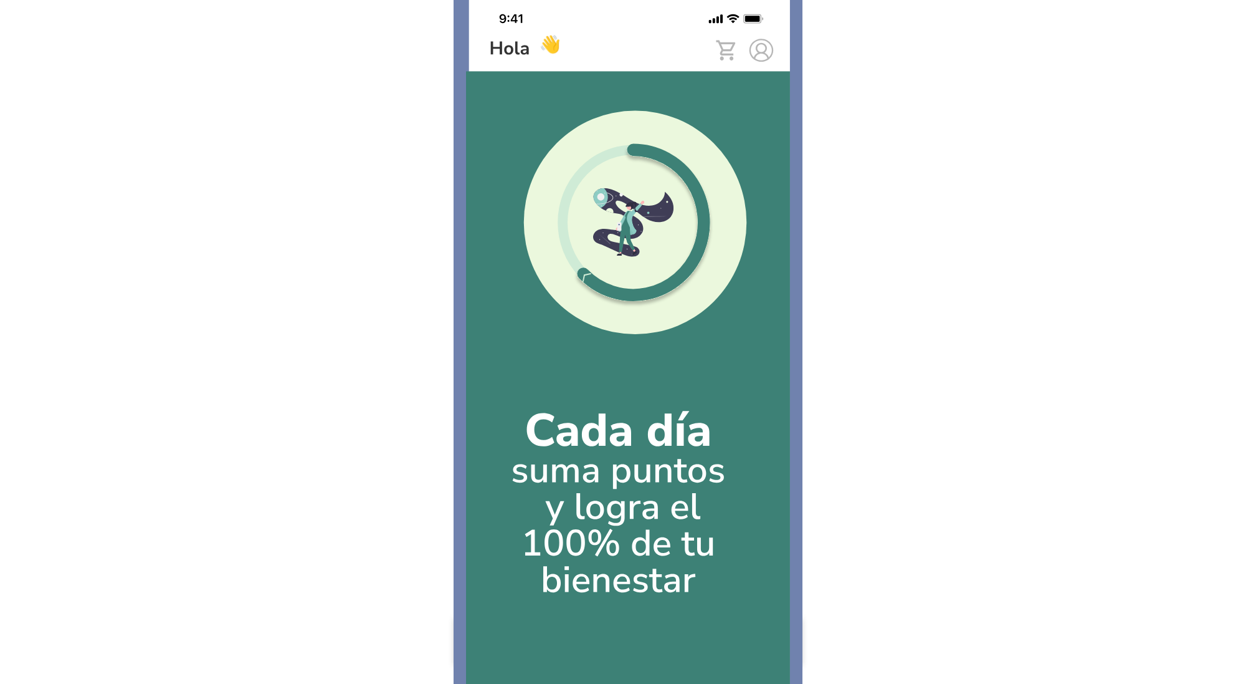
click at [648, 589] on img at bounding box center [628, 342] width 349 height 684
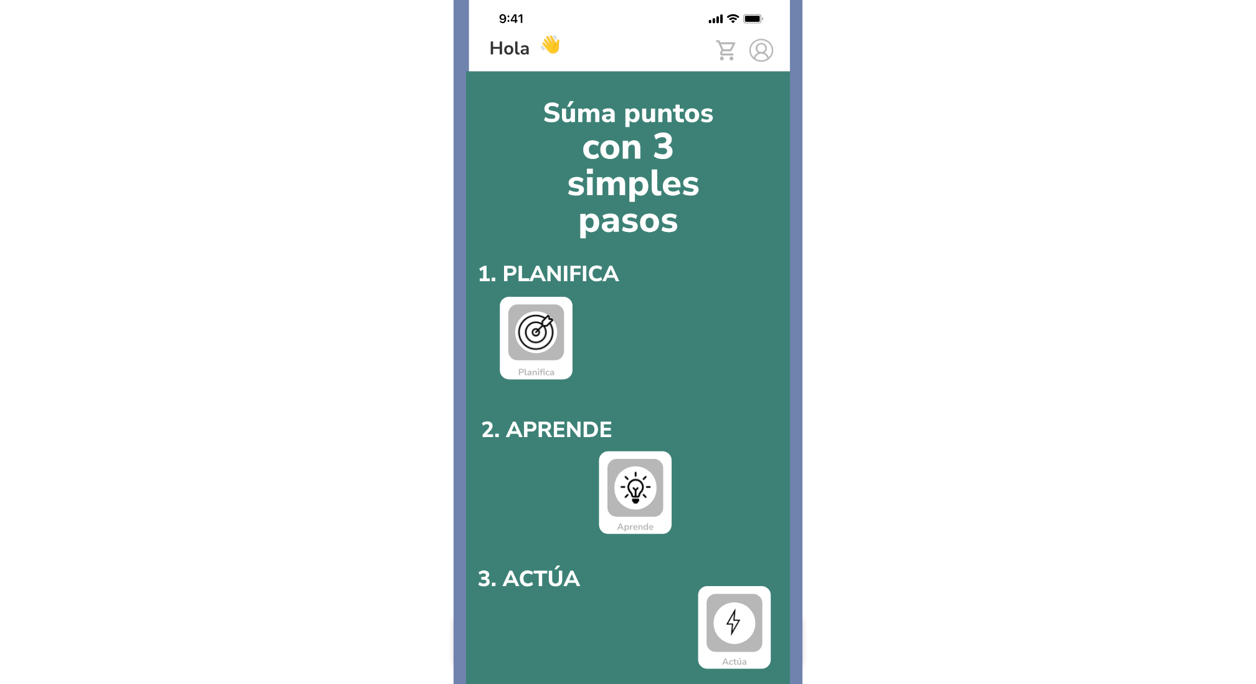
click at [648, 589] on img at bounding box center [628, 342] width 349 height 684
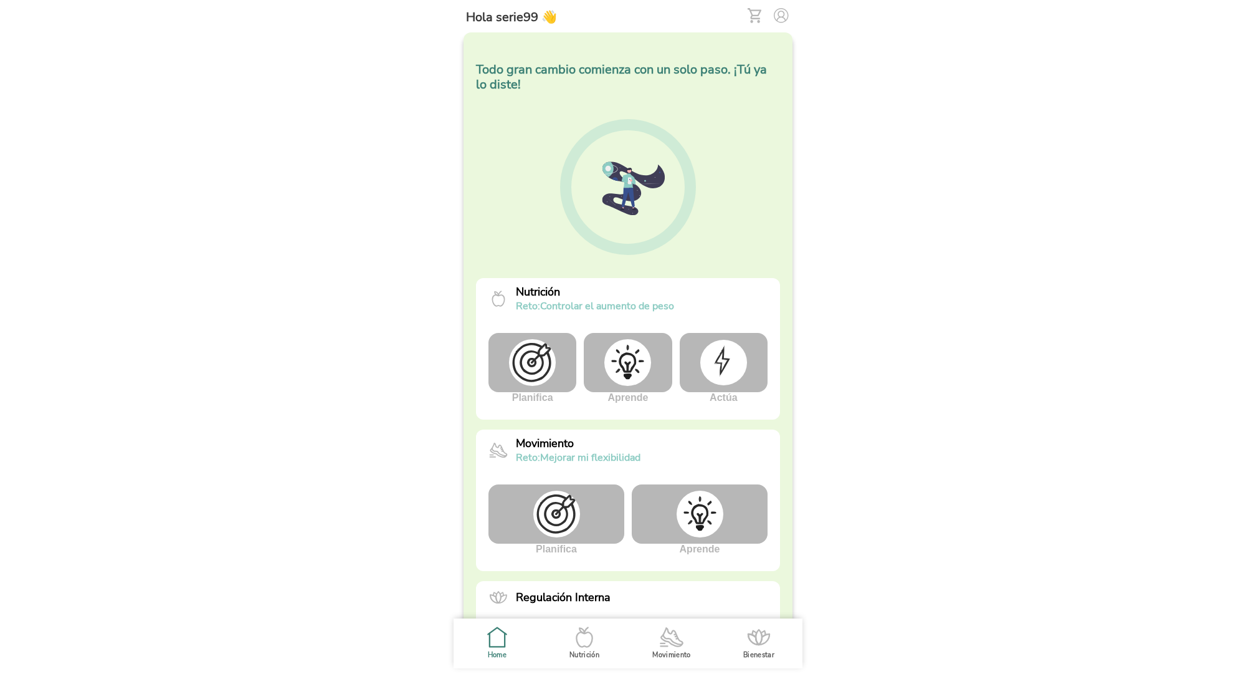
click at [720, 373] on img at bounding box center [723, 362] width 47 height 45
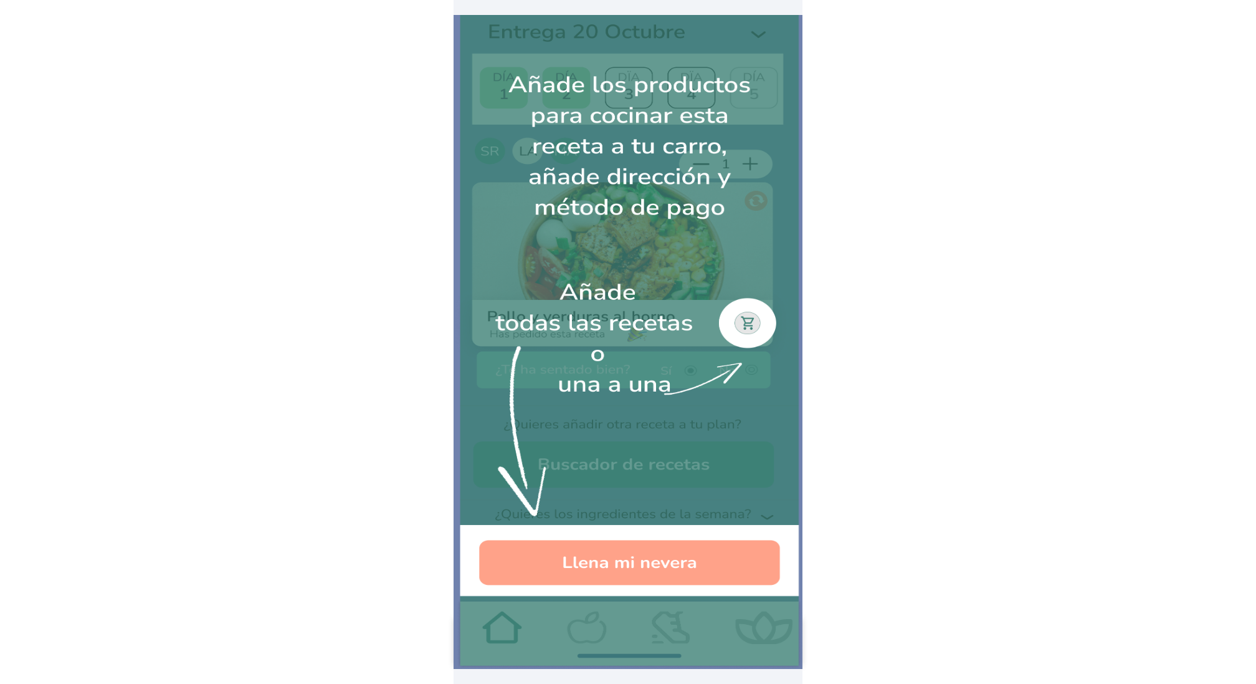
click at [720, 373] on img at bounding box center [628, 342] width 349 height 654
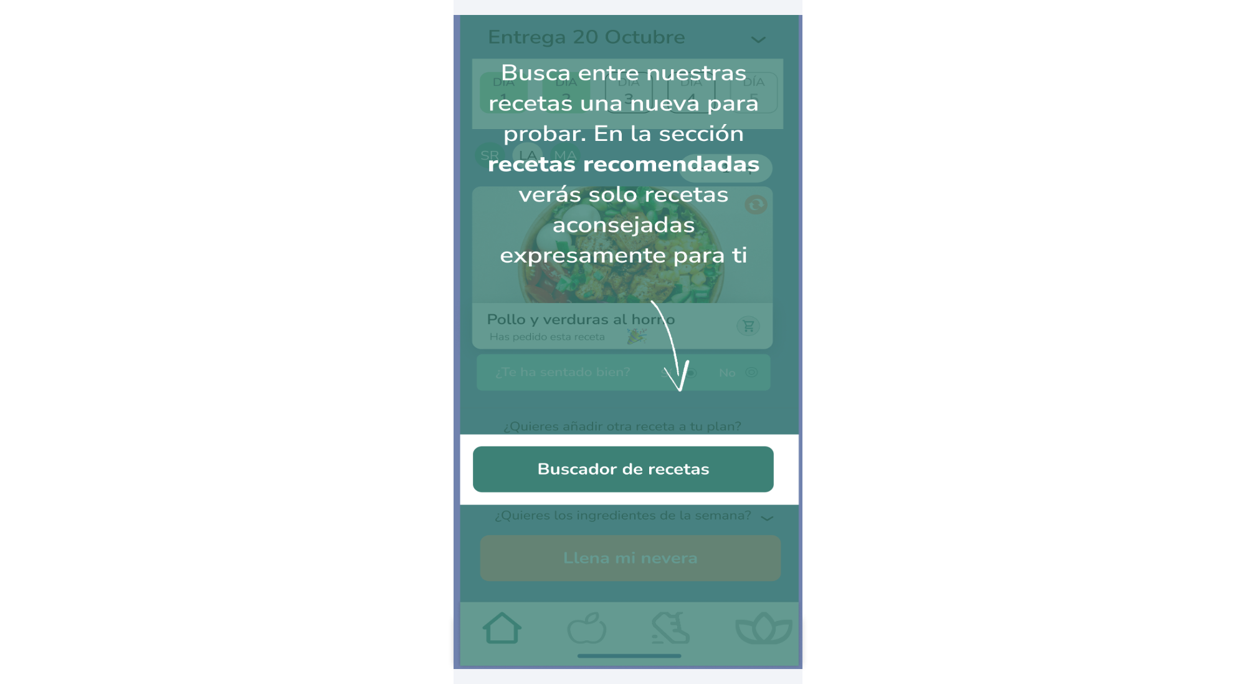
click at [720, 373] on img at bounding box center [628, 342] width 349 height 654
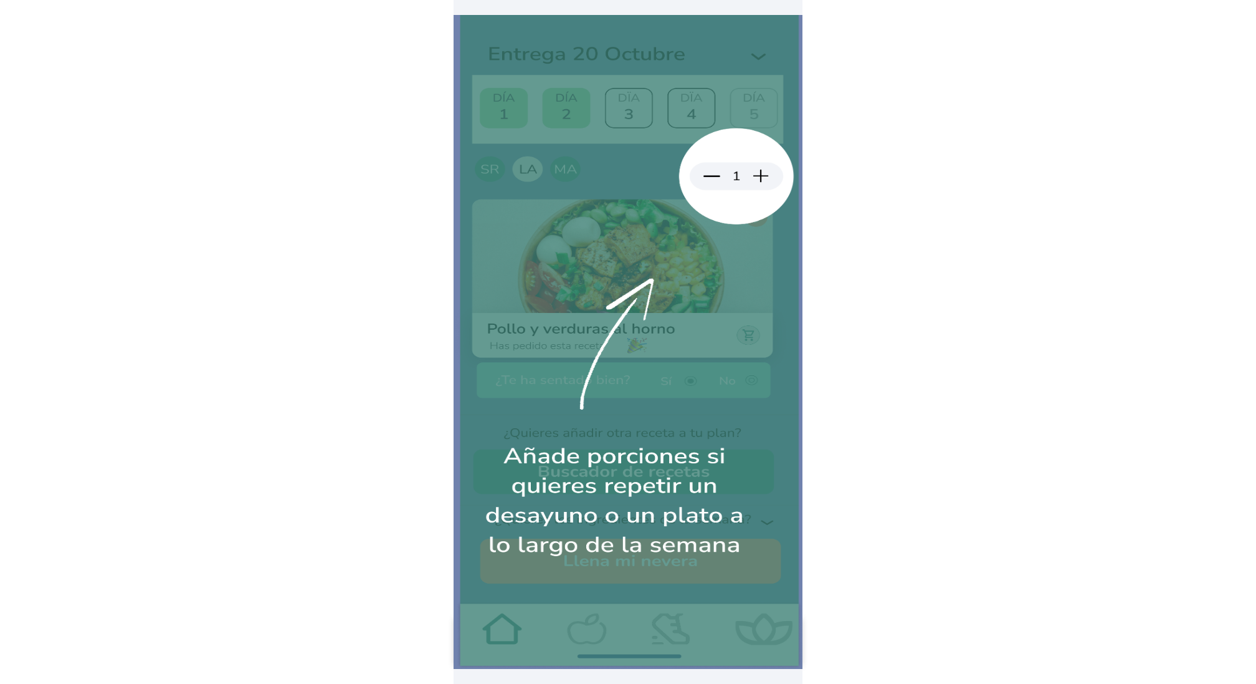
click at [720, 373] on img at bounding box center [628, 342] width 349 height 654
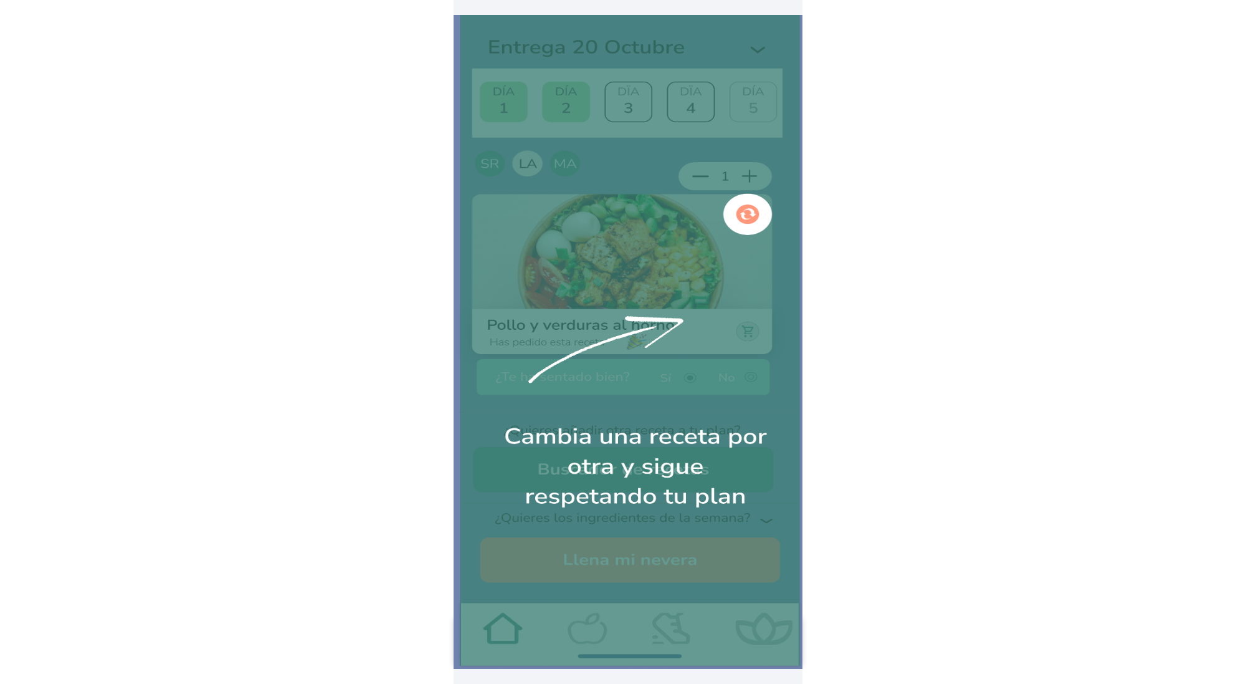
click at [720, 373] on img at bounding box center [628, 342] width 349 height 654
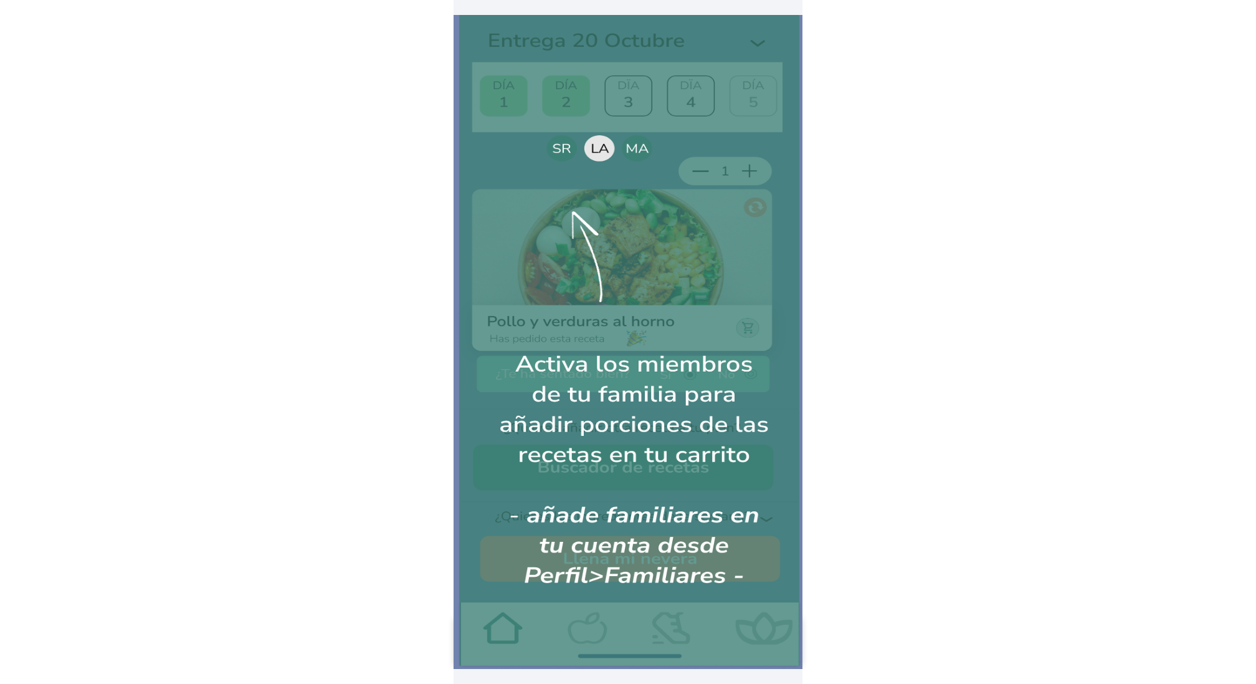
click at [720, 373] on img at bounding box center [628, 342] width 349 height 654
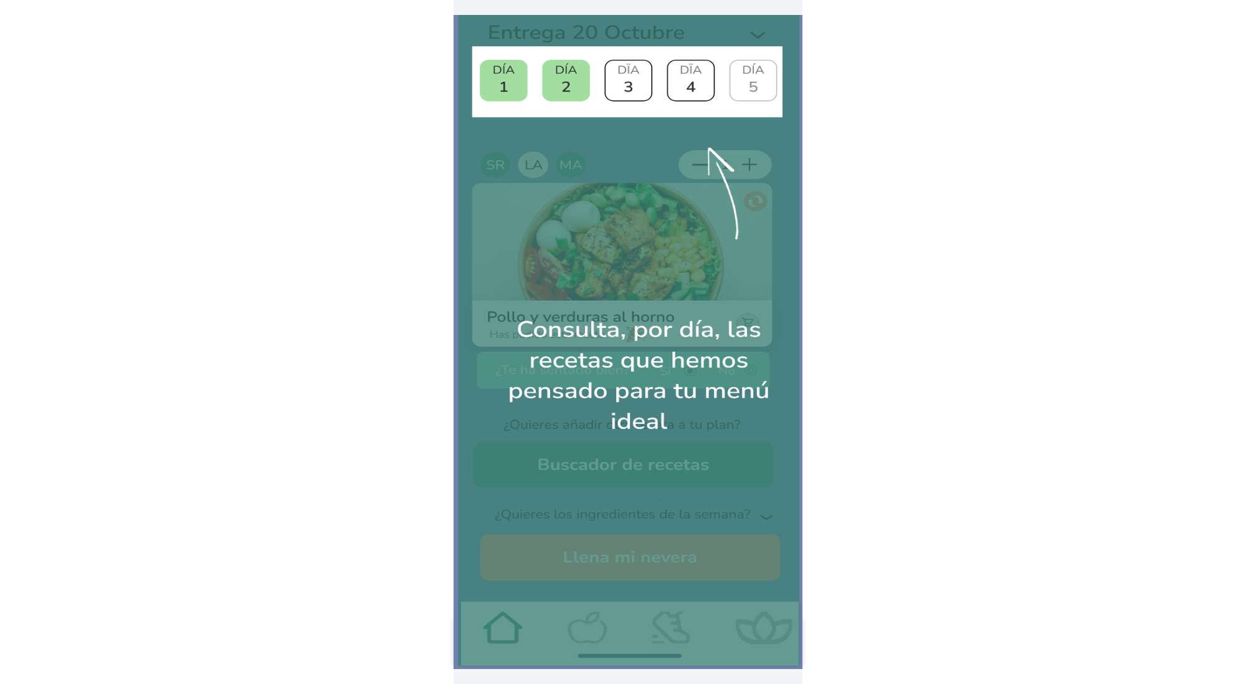
click at [720, 373] on img at bounding box center [628, 342] width 349 height 654
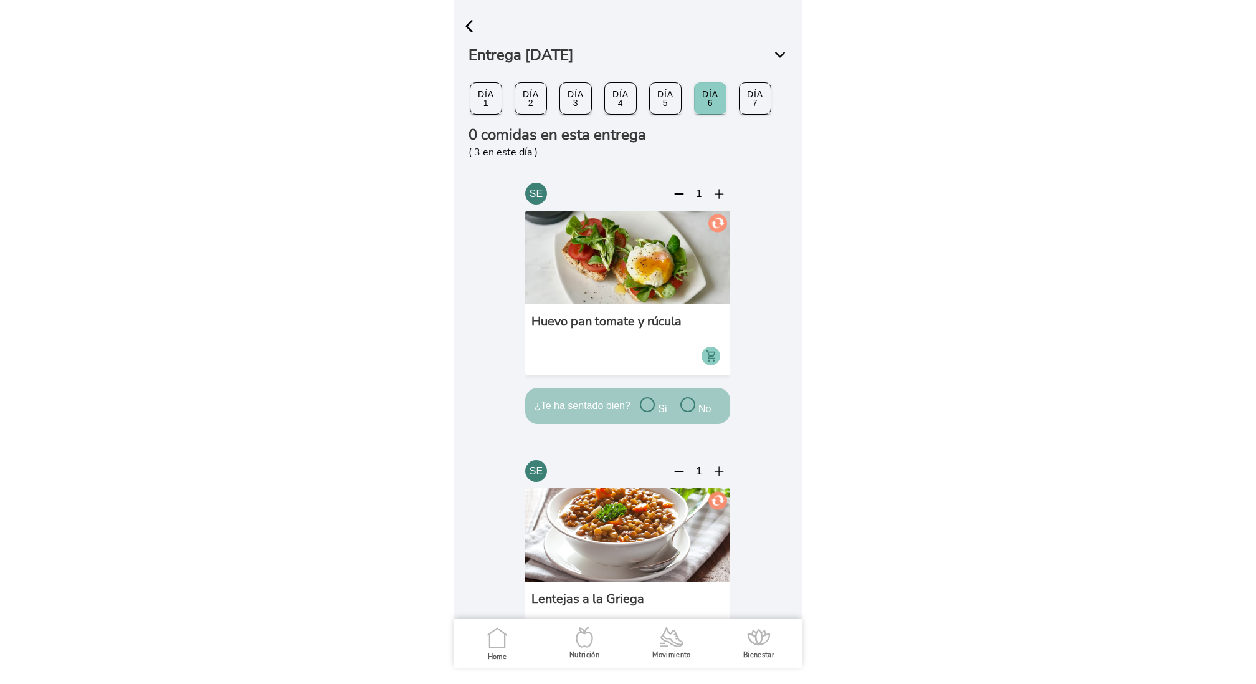
click at [492, 103] on span "Día 1" at bounding box center [486, 98] width 12 height 21
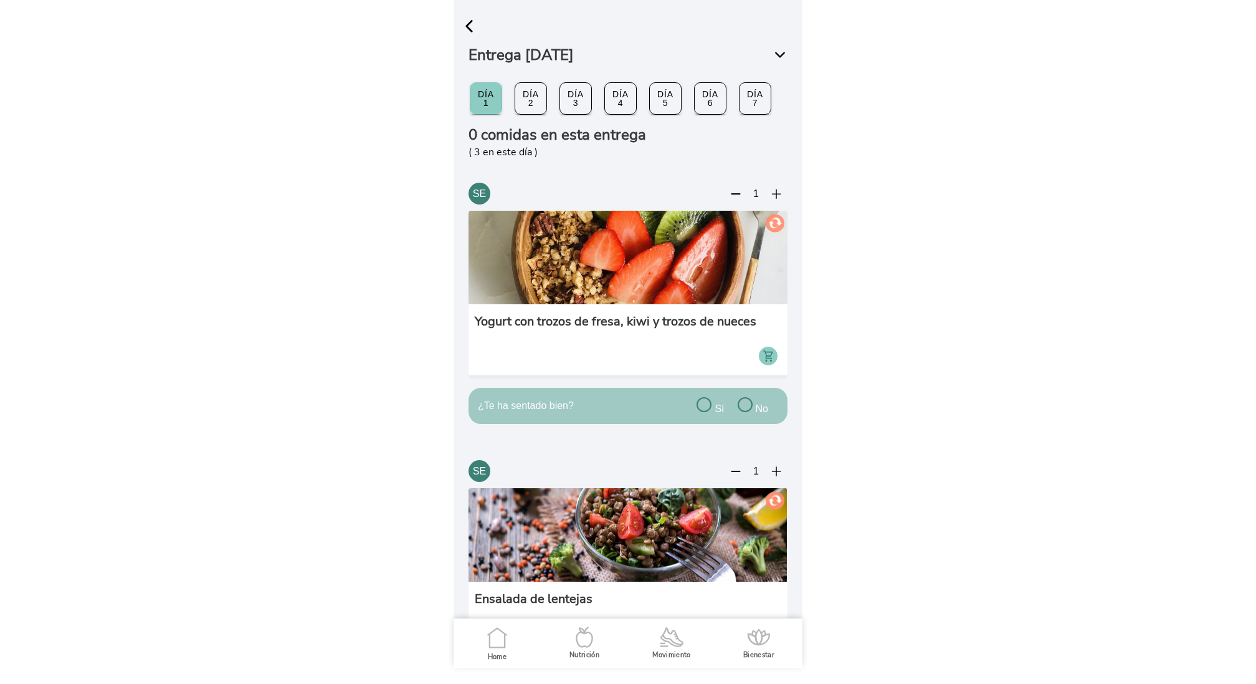
click at [478, 22] on span "button" at bounding box center [469, 26] width 19 height 19
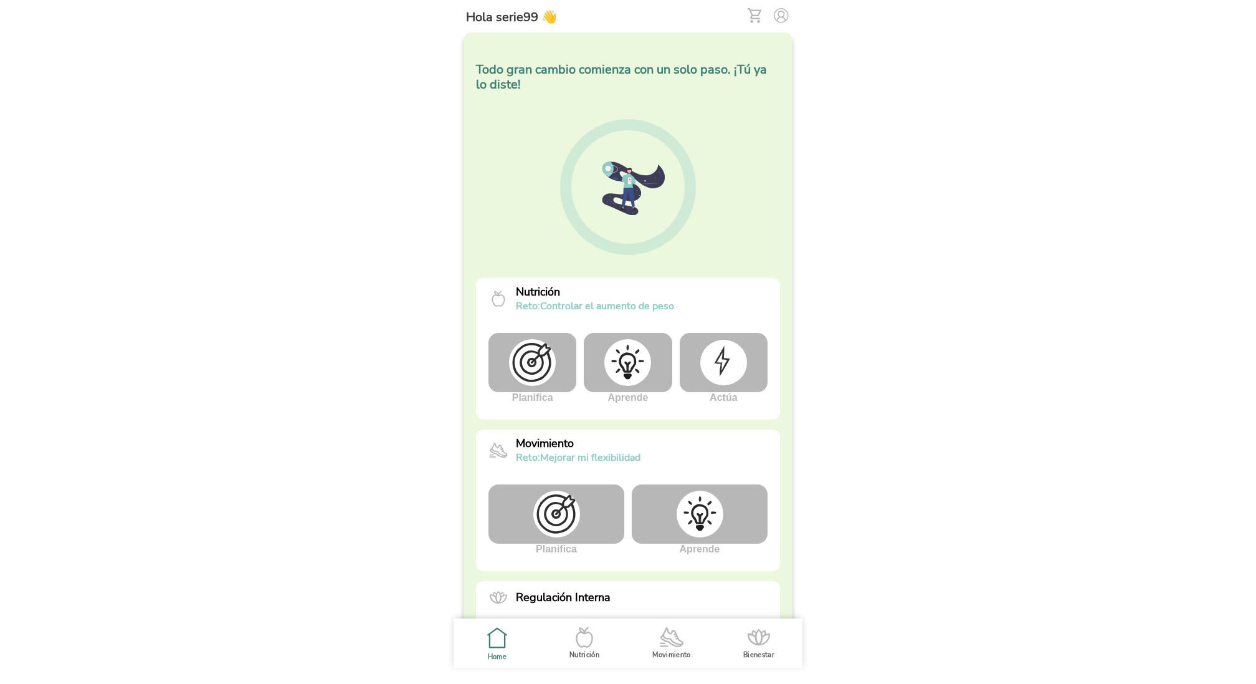
scroll to position [226, 0]
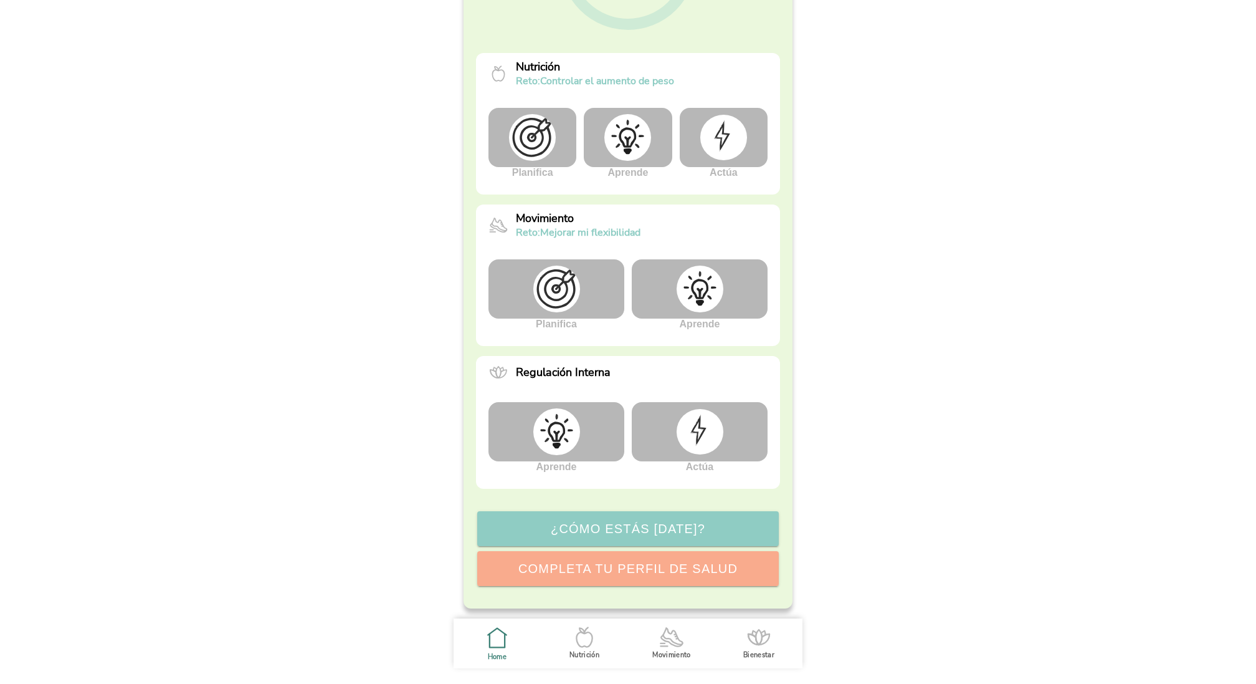
click at [565, 432] on img at bounding box center [556, 431] width 47 height 47
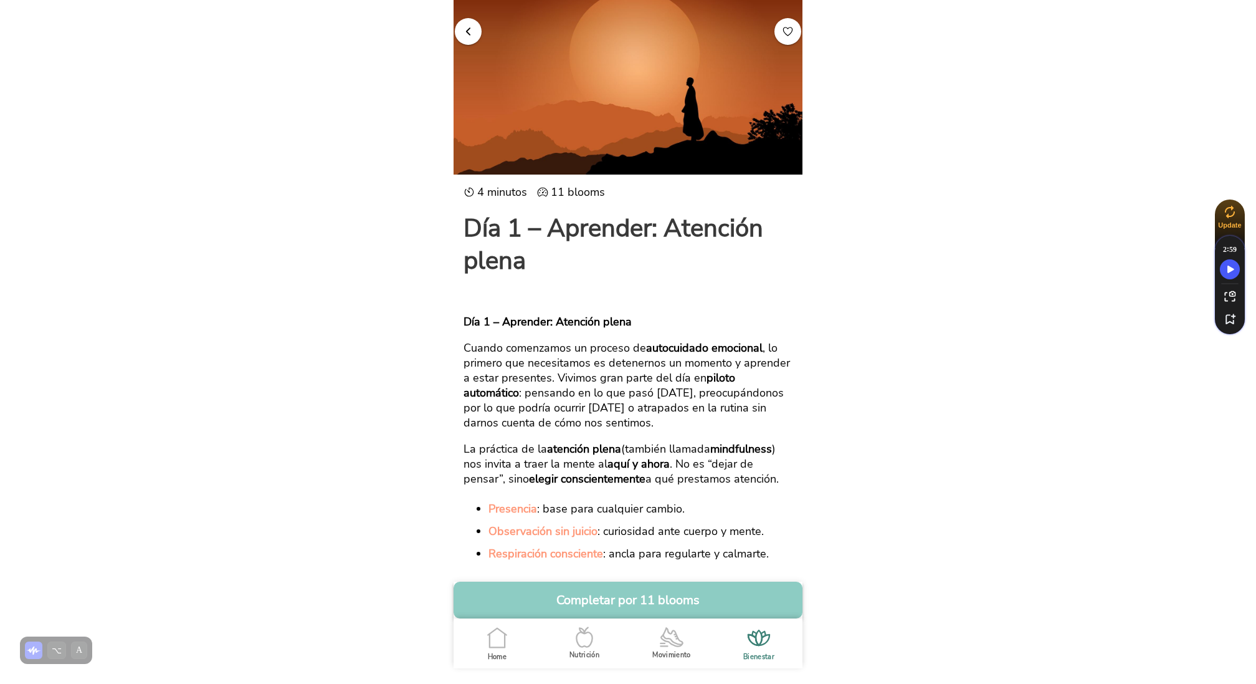
click at [474, 32] on button "button" at bounding box center [468, 30] width 27 height 27
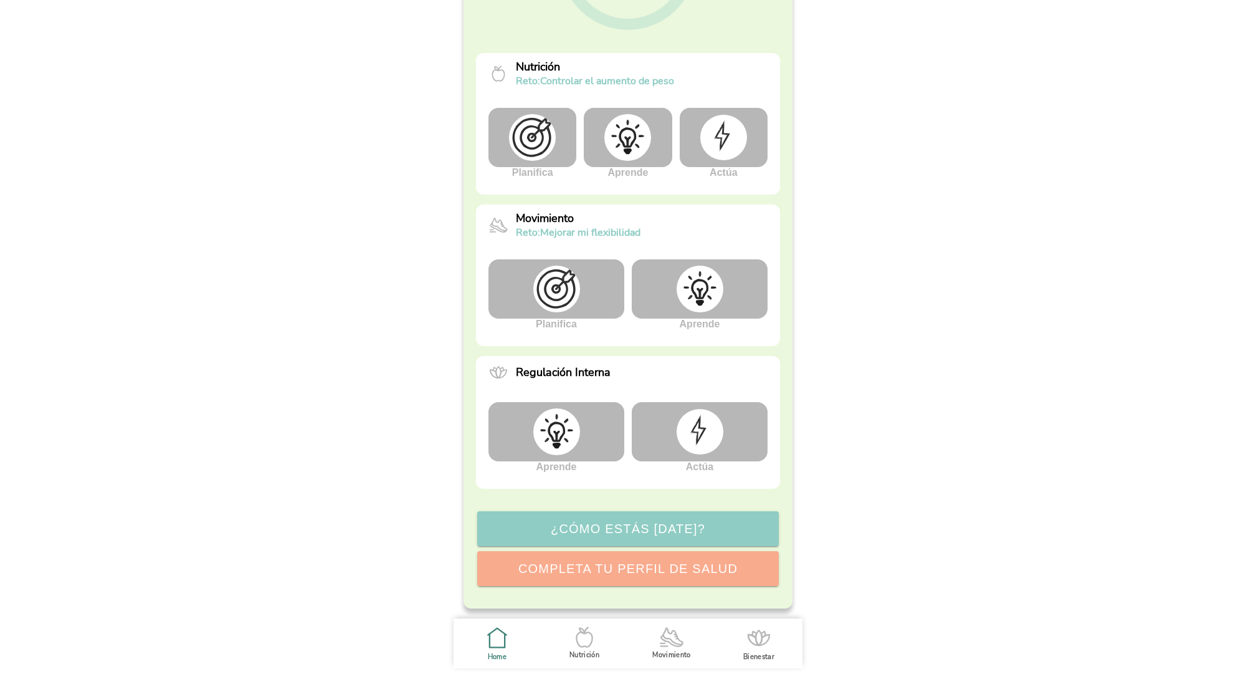
click at [694, 420] on img at bounding box center [700, 431] width 47 height 45
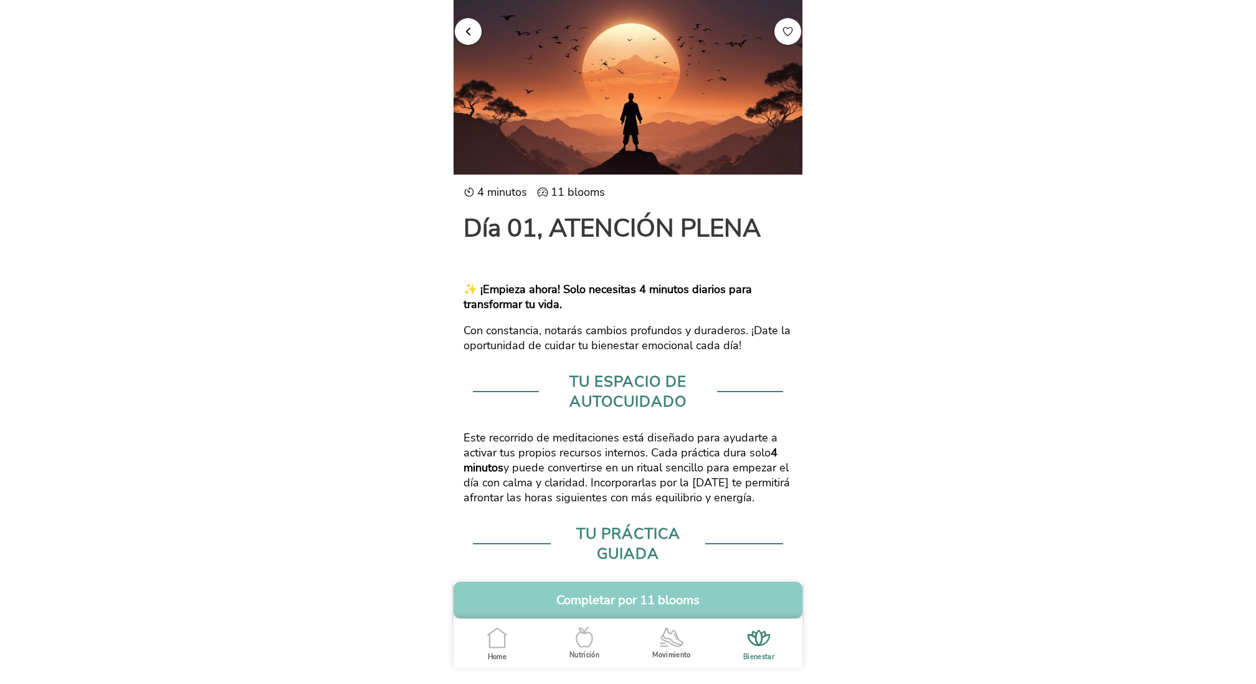
click at [469, 24] on button "button" at bounding box center [468, 30] width 27 height 27
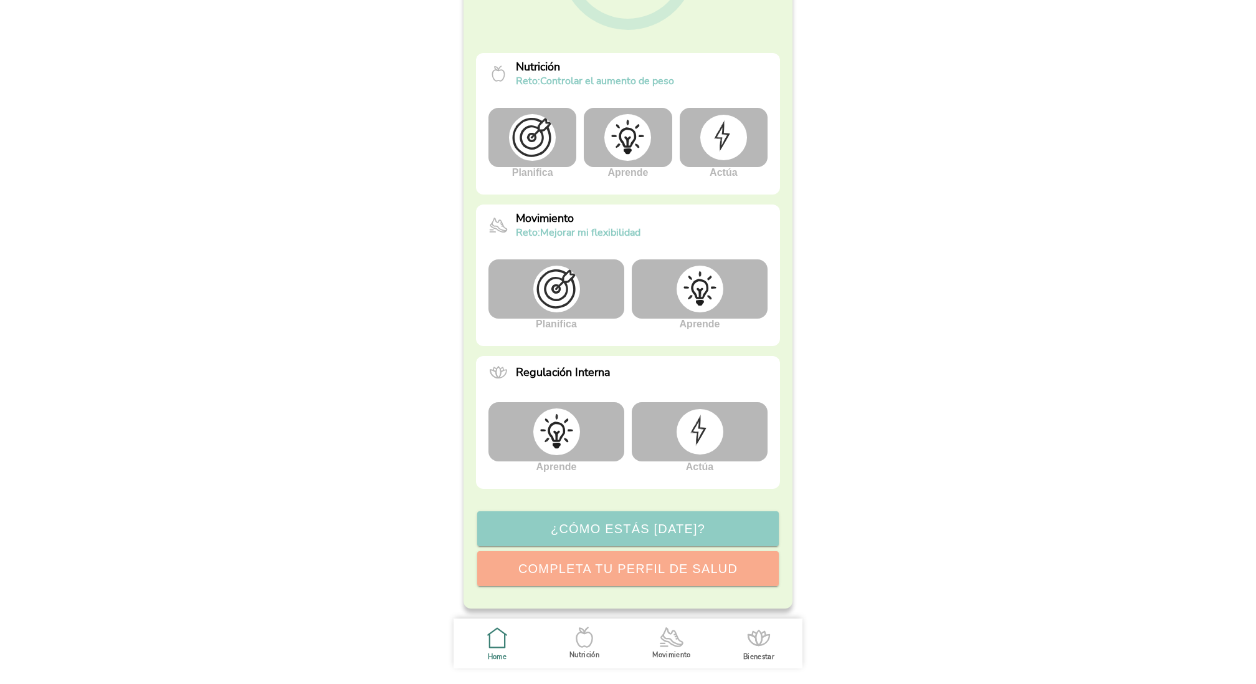
click at [661, 646] on line at bounding box center [664, 646] width 7 height 0
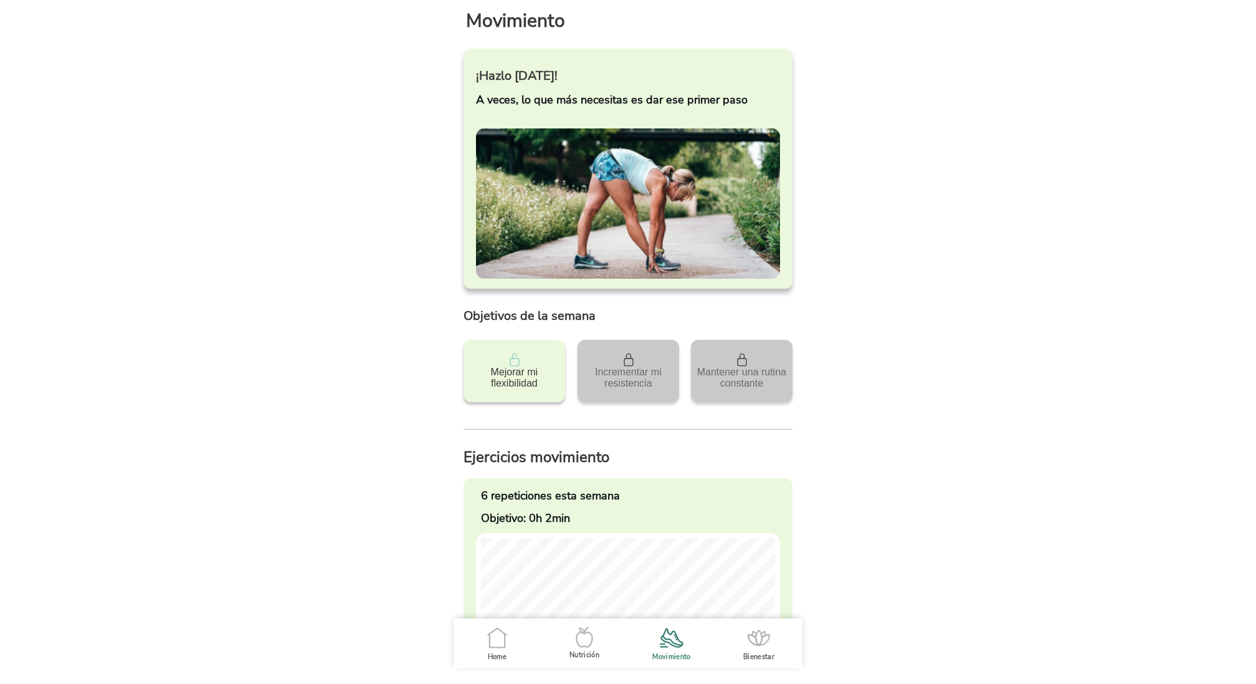
click at [491, 645] on icon ".cls-1 { stroke-width: 0px; } .cls-1, .cls-2 { fill: none; } .cls-2 { stroke-li…" at bounding box center [497, 637] width 26 height 26
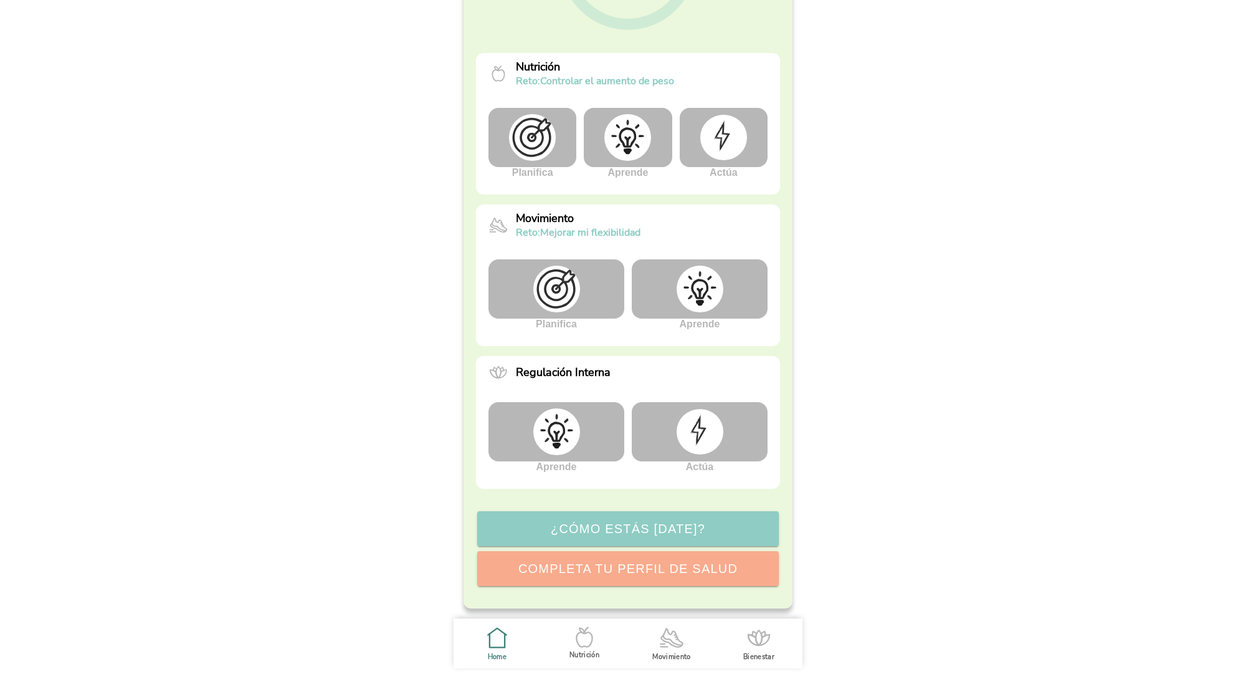
click at [721, 436] on img at bounding box center [700, 431] width 47 height 45
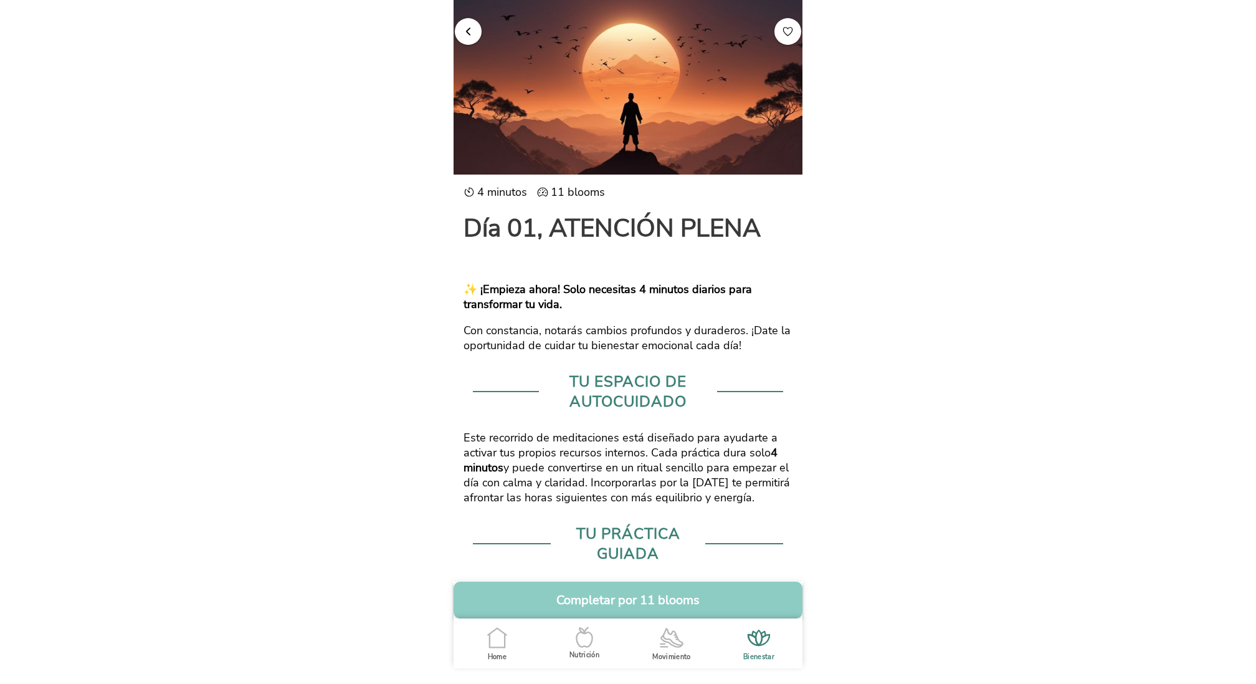
click at [781, 35] on button "button" at bounding box center [788, 30] width 27 height 27
click at [765, 641] on icon ".cls-1 { stroke-width: 0px; } .cls-1, .cls-2 { fill: none; } .cls-2 { stroke-li…" at bounding box center [759, 637] width 26 height 26
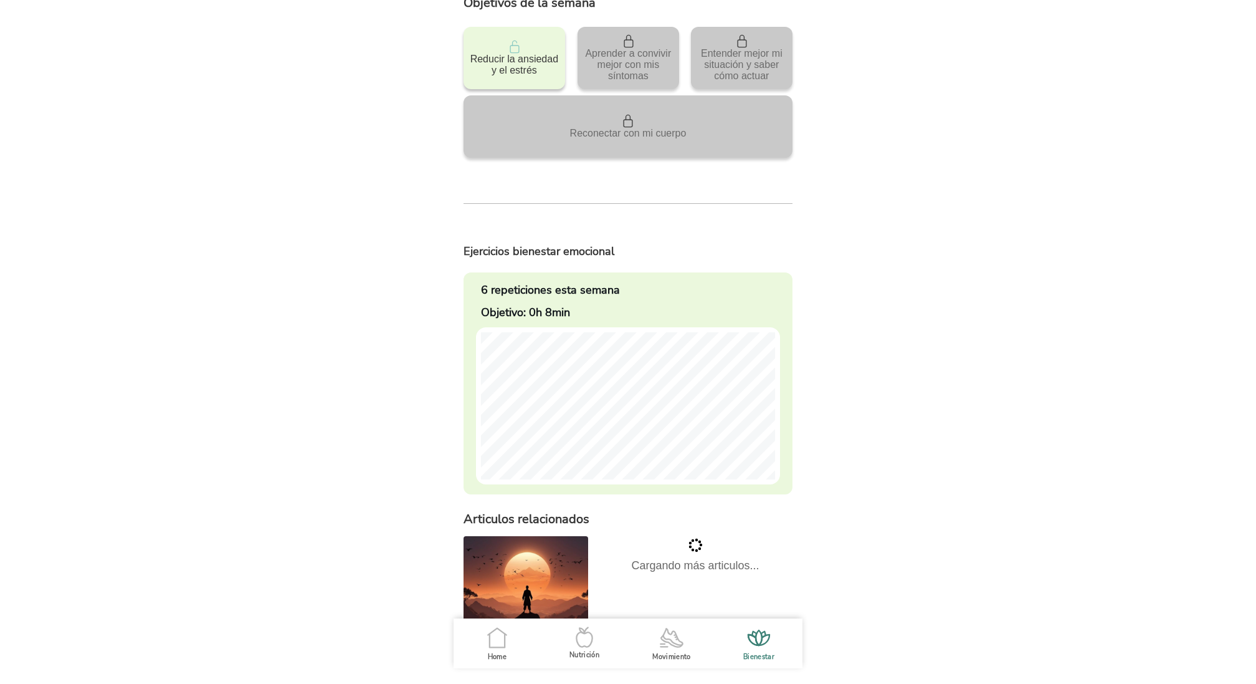
scroll to position [370, 0]
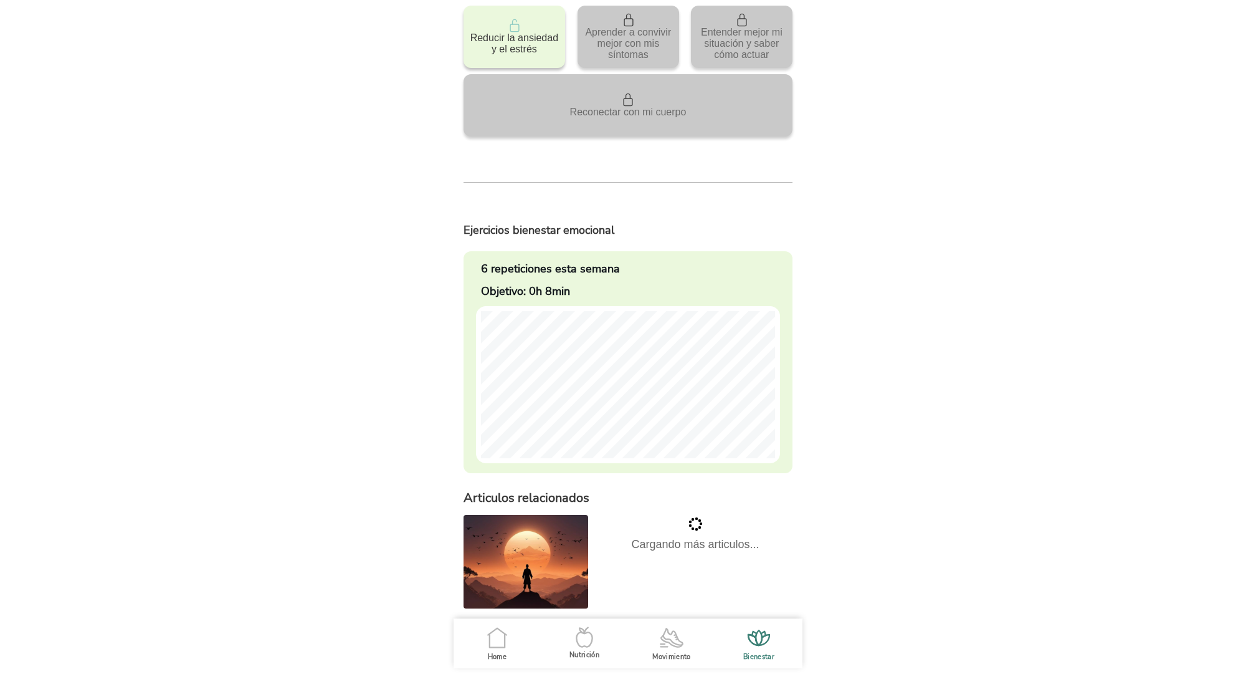
click at [519, 543] on img at bounding box center [526, 561] width 125 height 93
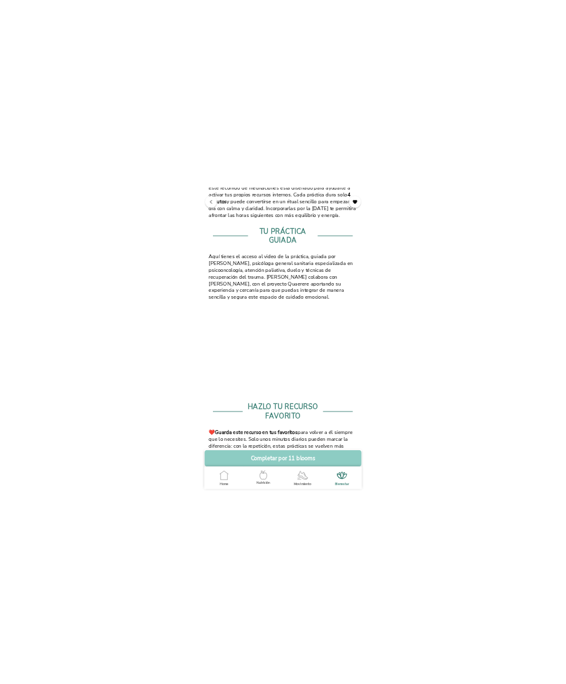
scroll to position [553, 0]
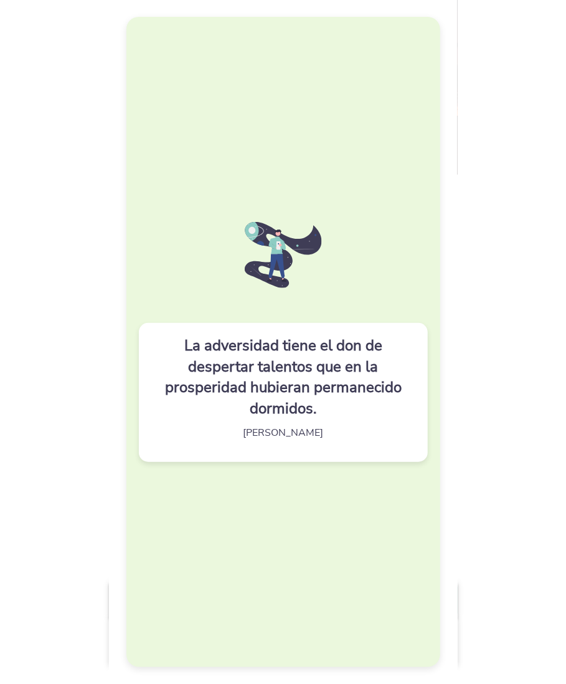
click at [277, 276] on img at bounding box center [283, 255] width 78 height 66
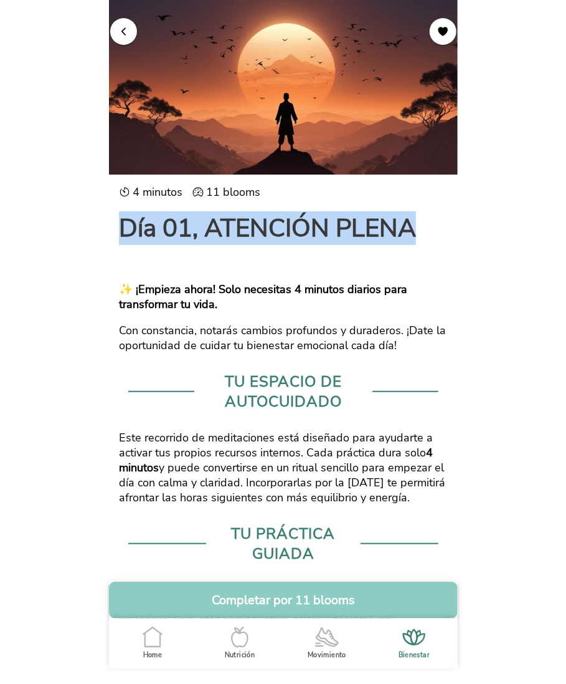
drag, startPoint x: 121, startPoint y: 224, endPoint x: 412, endPoint y: 239, distance: 291.4
click at [412, 239] on h1 "Día 01, ATENCIÓN PLENA" at bounding box center [283, 228] width 329 height 32
copy h1 "Día 01, ATENCIÓN PLENA"
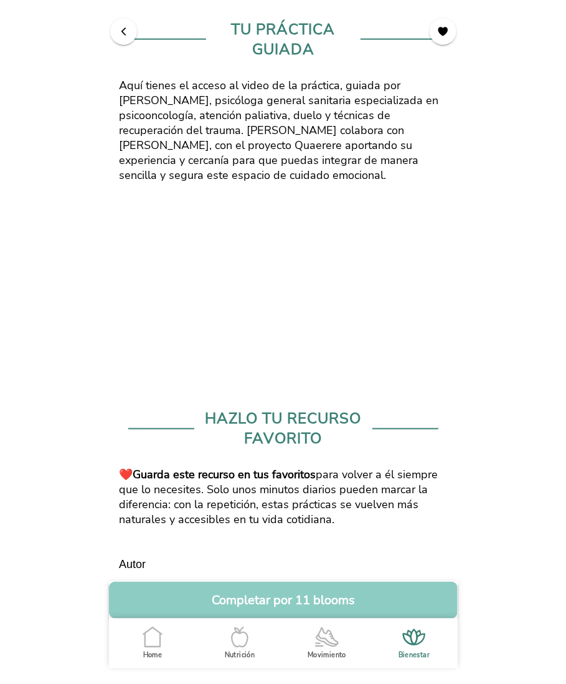
scroll to position [507, 0]
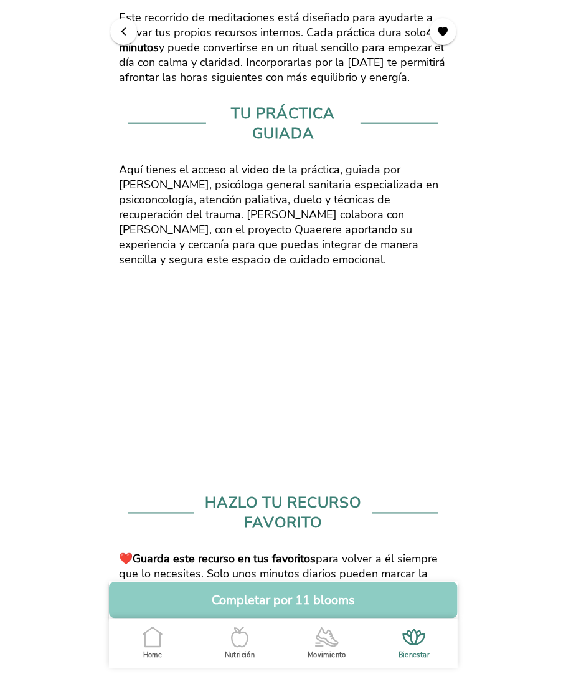
scroll to position [553, 0]
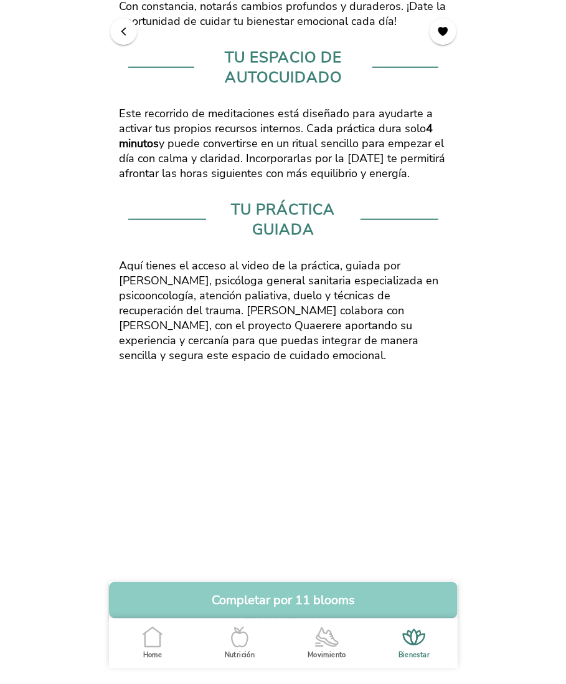
scroll to position [553, 0]
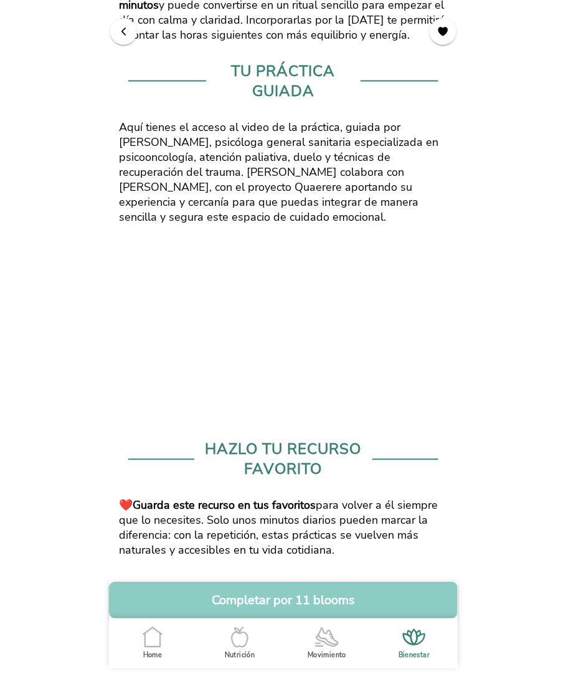
scroll to position [542, 0]
